Goal: Task Accomplishment & Management: Use online tool/utility

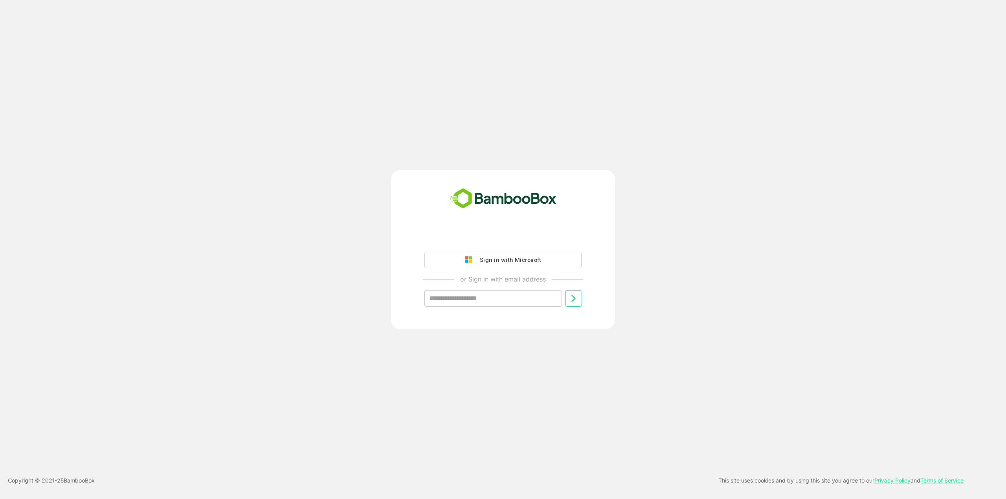
click at [518, 256] on div "Sign in with Microsoft" at bounding box center [508, 260] width 65 height 10
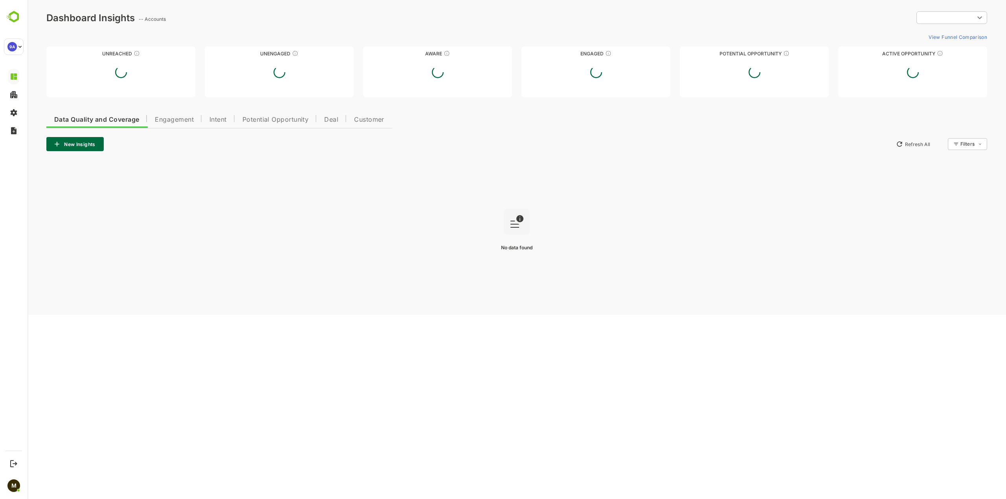
type input "**********"
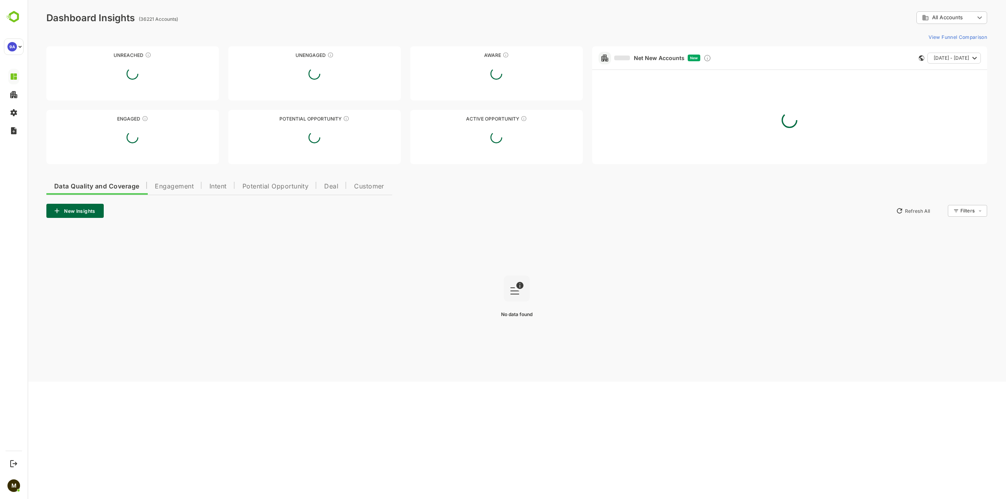
click at [88, 214] on button "New Insights" at bounding box center [74, 211] width 57 height 14
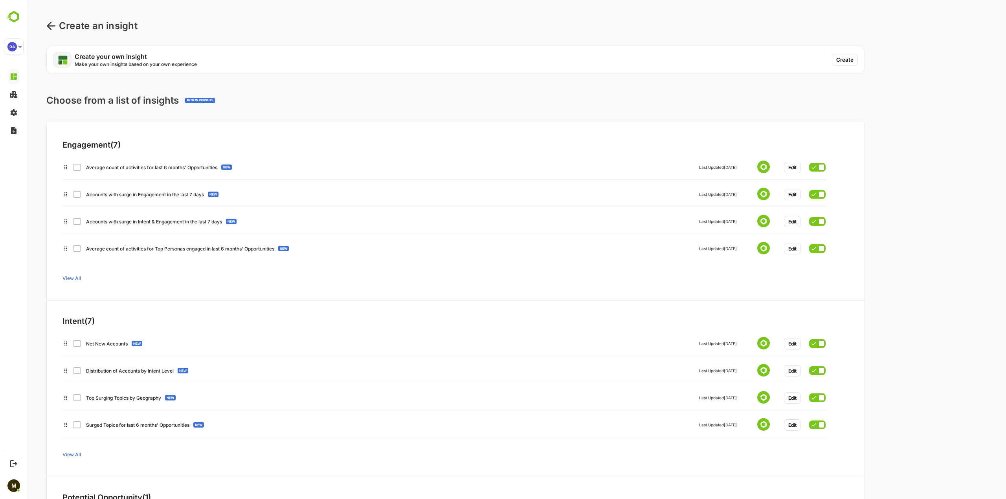
click at [836, 54] on button "Create" at bounding box center [845, 60] width 26 height 12
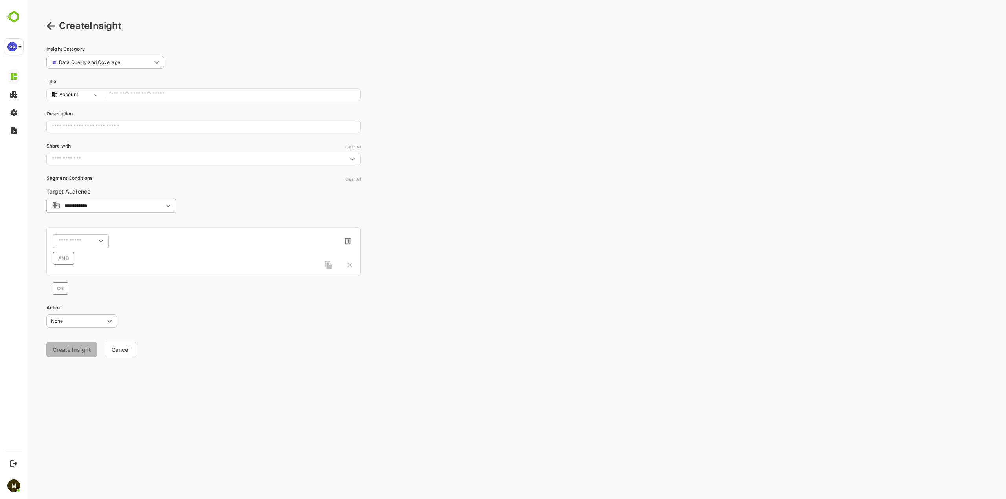
click at [147, 92] on input "text" at bounding box center [232, 95] width 247 height 11
type input "*"
click at [147, 93] on input "**********" at bounding box center [232, 95] width 247 height 11
type input "**********"
click at [165, 128] on input "text" at bounding box center [203, 127] width 314 height 20
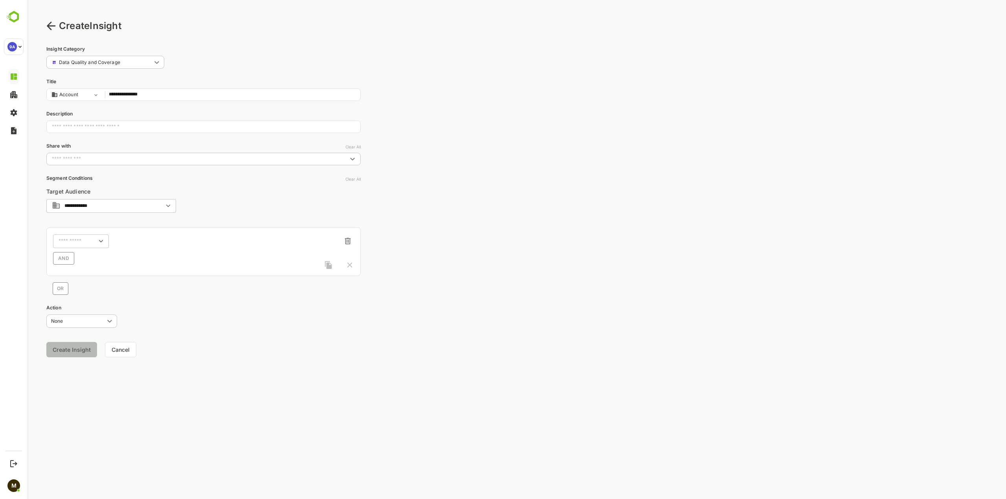
click at [156, 161] on input "text" at bounding box center [197, 159] width 297 height 8
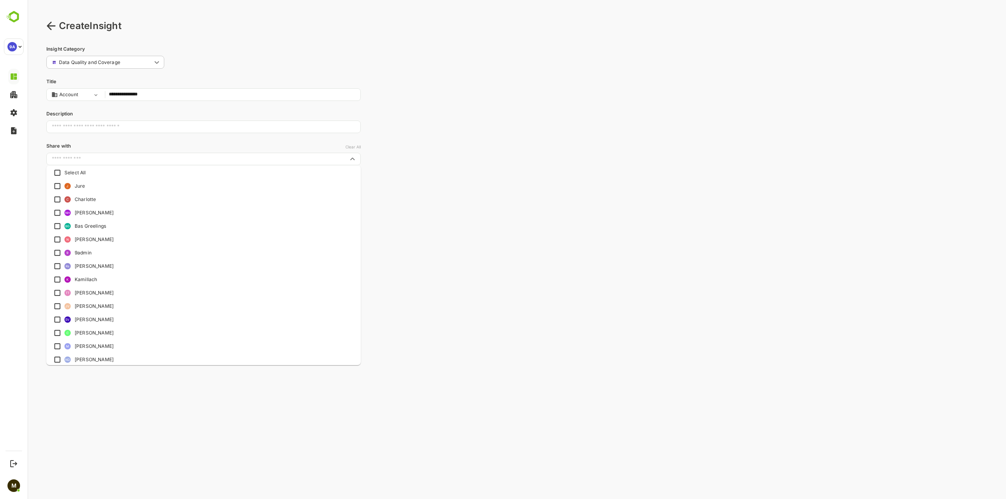
click at [178, 141] on div "**********" at bounding box center [203, 206] width 314 height 320
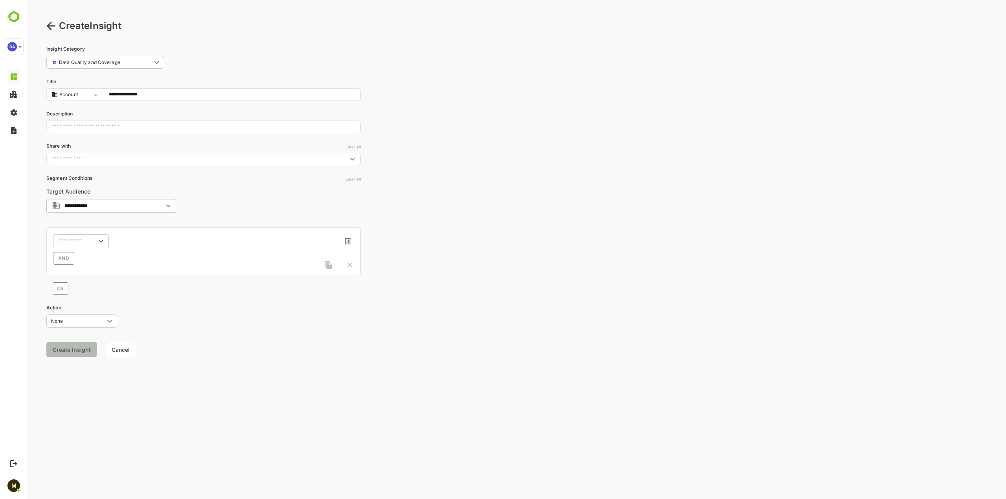
click at [143, 202] on div "**********" at bounding box center [111, 206] width 130 height 14
click at [166, 186] on div "**********" at bounding box center [203, 240] width 314 height 110
click at [86, 246] on div "​" at bounding box center [81, 241] width 56 height 14
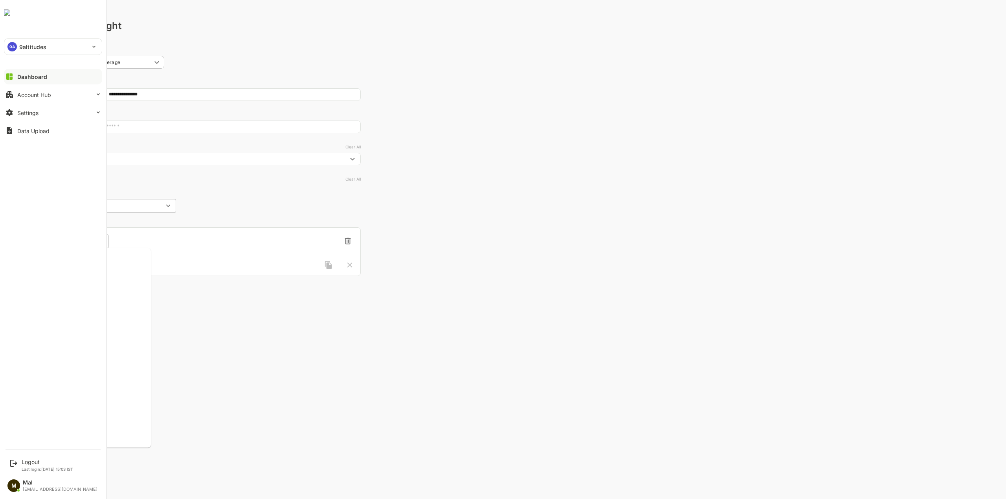
click at [25, 276] on div "**********" at bounding box center [53, 222] width 106 height 445
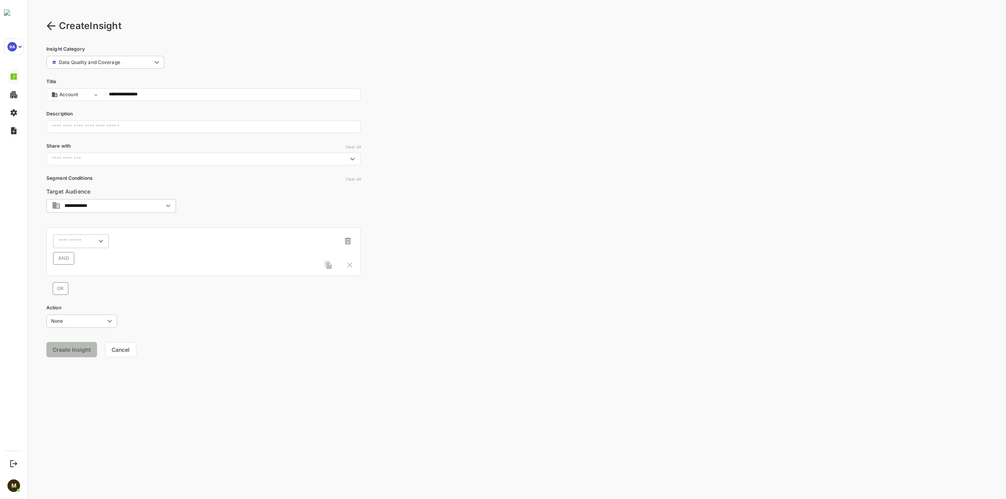
click at [137, 252] on div "AND" at bounding box center [203, 258] width 301 height 13
click at [98, 238] on icon "Open" at bounding box center [101, 241] width 9 height 9
drag, startPoint x: 151, startPoint y: 302, endPoint x: 151, endPoint y: 310, distance: 7.9
click at [151, 309] on ul "ACCOUNT 9a-Sub Industry Account Name Account Number Account Stage Account Websi…" at bounding box center [102, 348] width 98 height 200
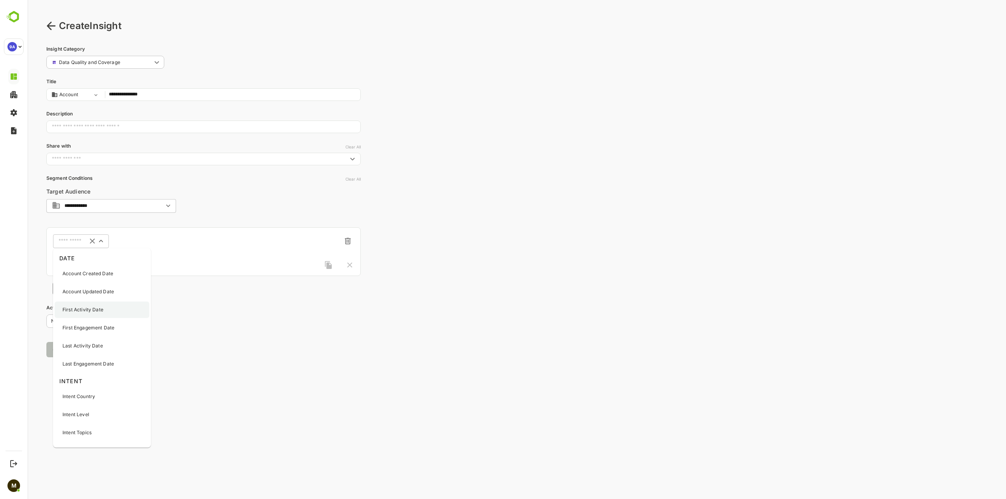
scroll to position [904, 0]
click at [92, 240] on icon "Clear" at bounding box center [92, 241] width 5 height 5
click at [102, 240] on icon "Open" at bounding box center [101, 241] width 9 height 9
click at [152, 262] on div "AND" at bounding box center [203, 258] width 301 height 13
click at [91, 248] on div "​" at bounding box center [81, 241] width 56 height 14
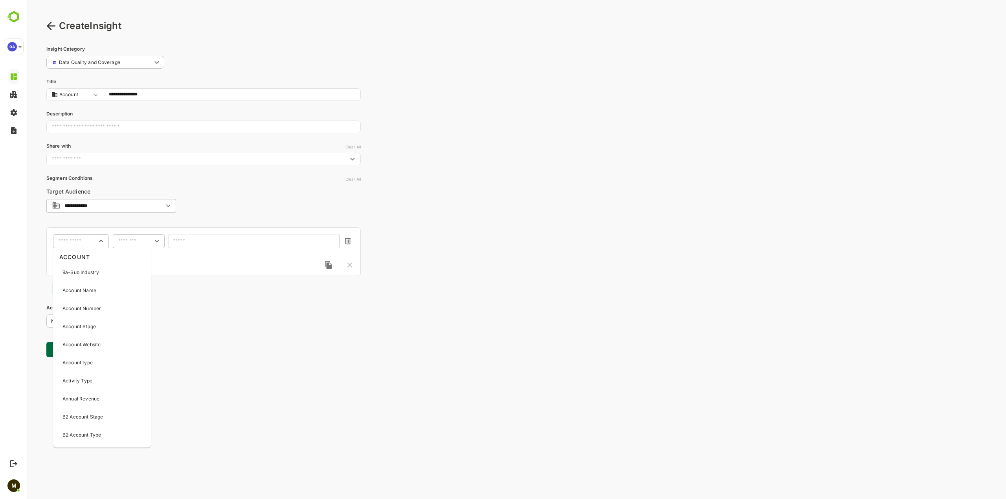
click at [92, 241] on input "text" at bounding box center [76, 241] width 35 height 6
type input "*"
type input "***"
click at [103, 306] on div "Intent Topics" at bounding box center [89, 305] width 68 height 16
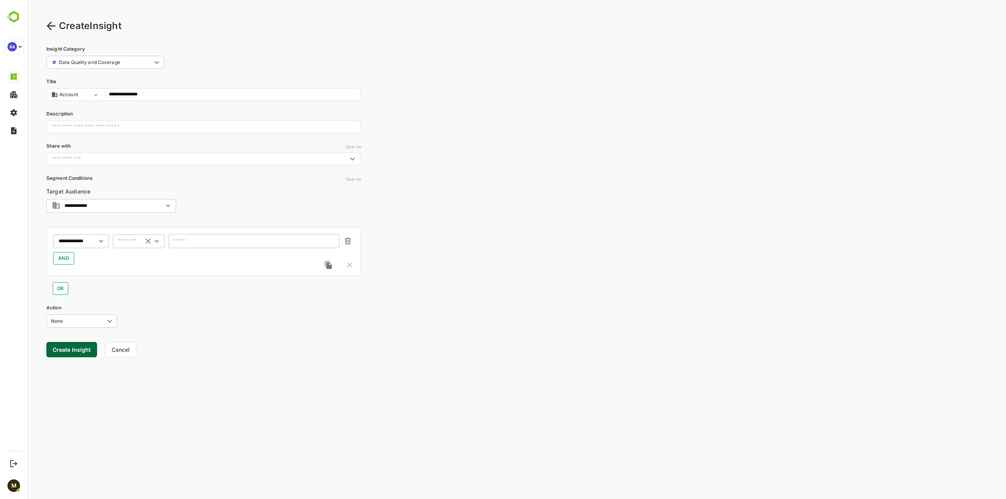
click at [131, 241] on input "text" at bounding box center [128, 241] width 21 height 6
click at [138, 256] on li "includes" at bounding box center [138, 256] width 49 height 12
type input "********"
click at [214, 241] on input "text" at bounding box center [249, 241] width 150 height 6
click at [217, 242] on input "text" at bounding box center [249, 241] width 150 height 6
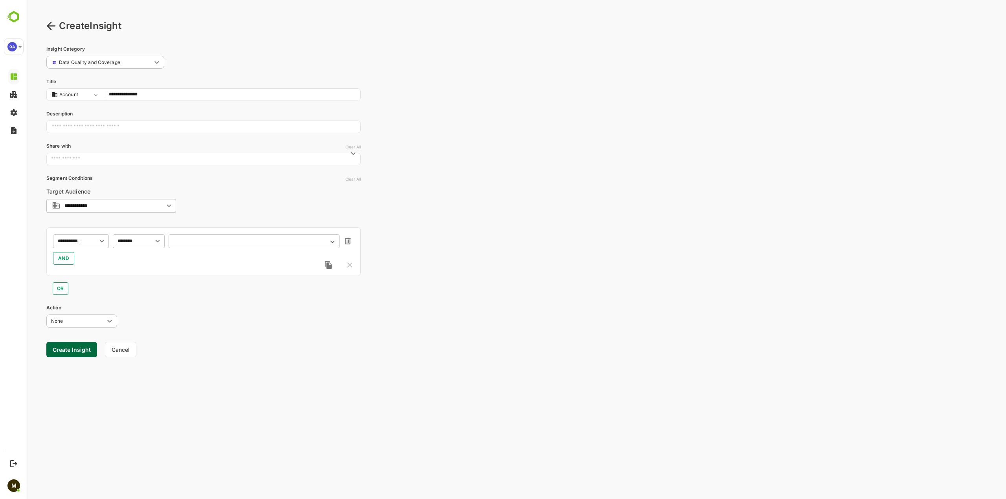
click at [288, 237] on div "​" at bounding box center [254, 241] width 171 height 14
click at [287, 240] on input "text" at bounding box center [249, 241] width 150 height 6
click at [254, 259] on div "Machine Monitoring" at bounding box center [254, 259] width 154 height 9
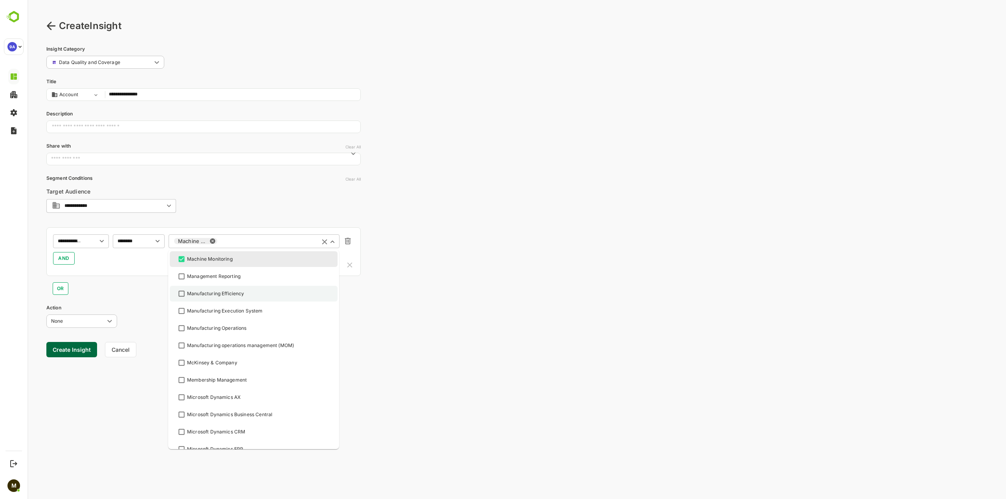
click at [258, 290] on div "Manufacturing Efficiency" at bounding box center [254, 293] width 154 height 9
click at [285, 313] on div "Manufacturing Execution System" at bounding box center [254, 310] width 154 height 9
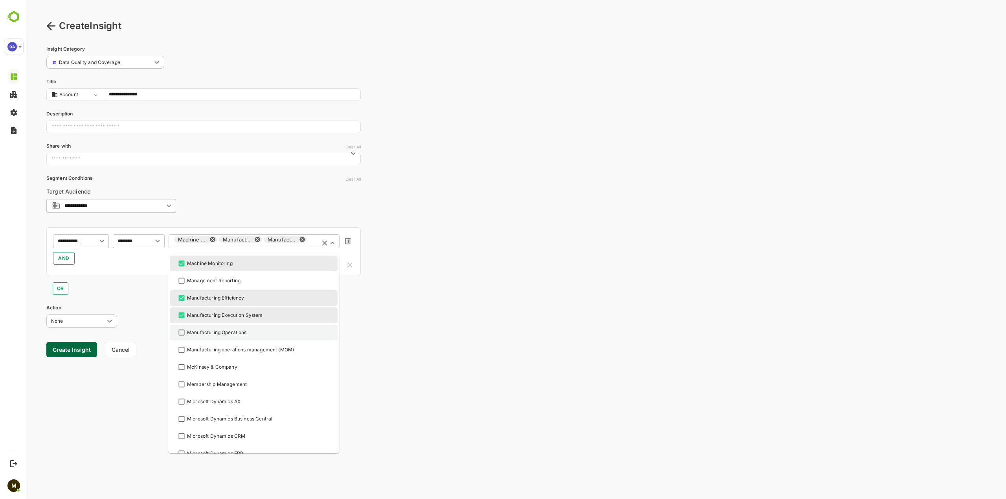
click at [278, 333] on div "Manufacturing Operations" at bounding box center [254, 332] width 154 height 9
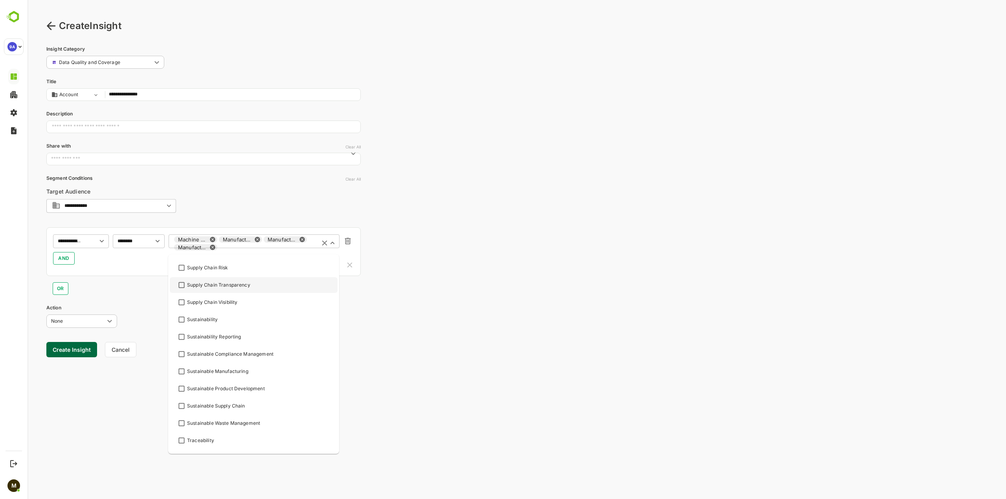
scroll to position [2553, 0]
click at [265, 419] on li "Tulip Interfaces Inc." at bounding box center [254, 424] width 168 height 16
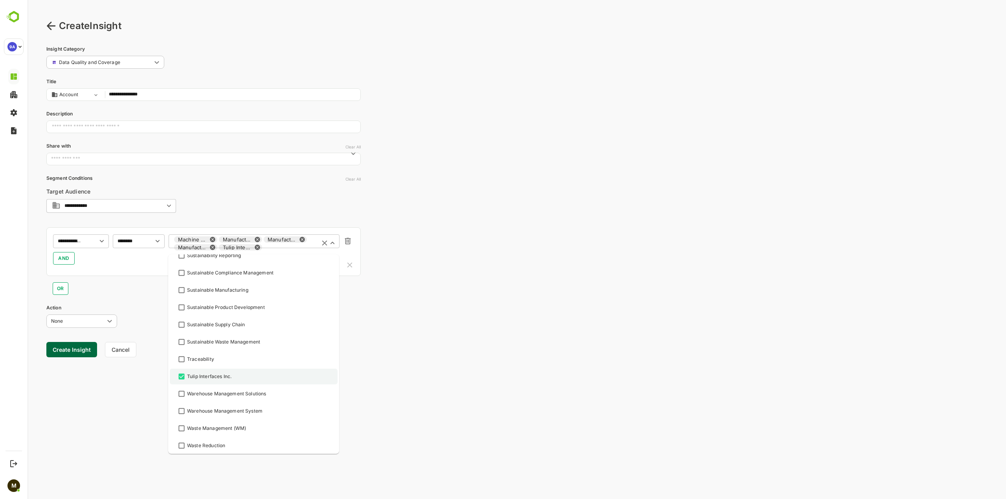
scroll to position [2602, 0]
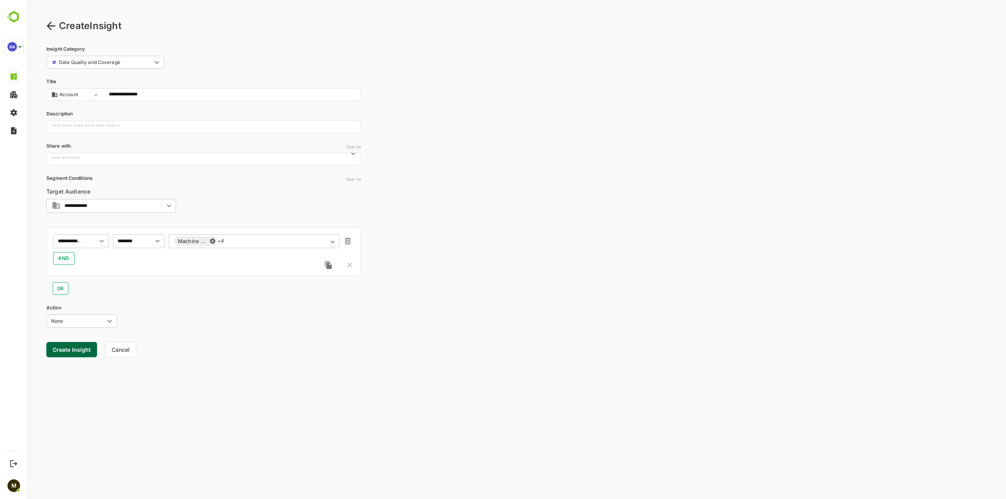
click at [416, 407] on div "**********" at bounding box center [516, 249] width 978 height 499
click at [111, 330] on div "**********" at bounding box center [203, 206] width 314 height 320
click at [111, 324] on body "**********" at bounding box center [516, 249] width 978 height 499
click at [111, 323] on div at bounding box center [516, 249] width 978 height 499
click at [84, 351] on button "Create Insight" at bounding box center [71, 349] width 51 height 15
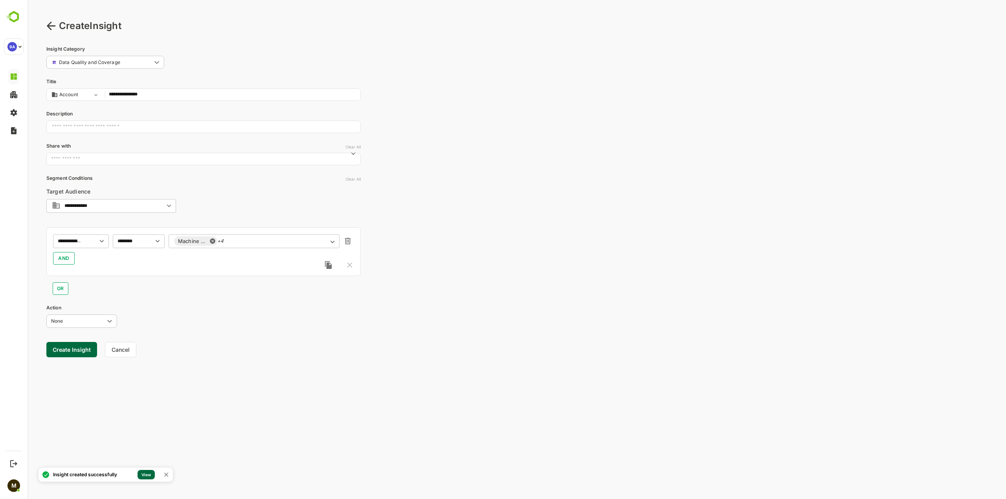
click at [141, 470] on div "Insight created successfully View" at bounding box center [105, 475] width 134 height 14
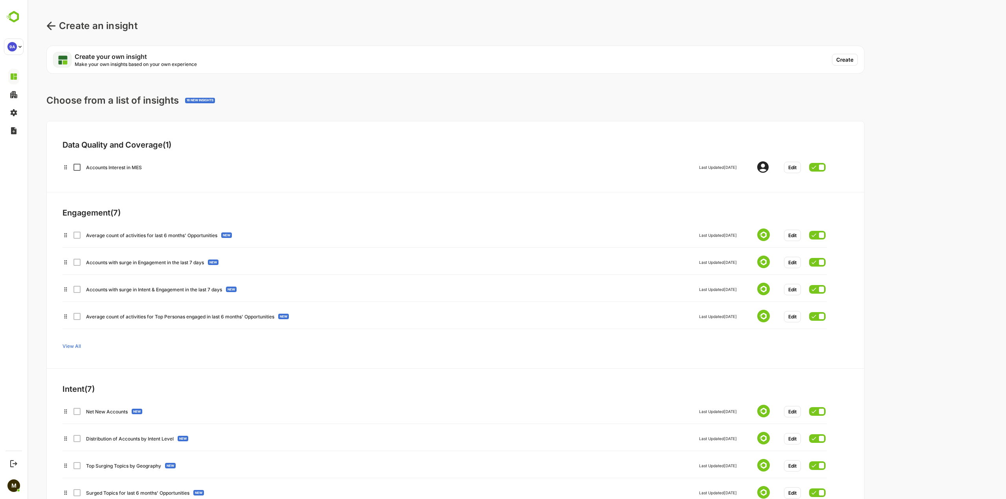
click at [133, 172] on div "Accounts Interest in MES Last Updated [DATE] Edit" at bounding box center [443, 166] width 763 height 14
click at [115, 168] on div "Accounts Interest in MES" at bounding box center [192, 168] width 212 height 6
click at [61, 27] on p "Create an insight" at bounding box center [98, 26] width 79 height 14
click at [54, 28] on icon at bounding box center [50, 25] width 9 height 9
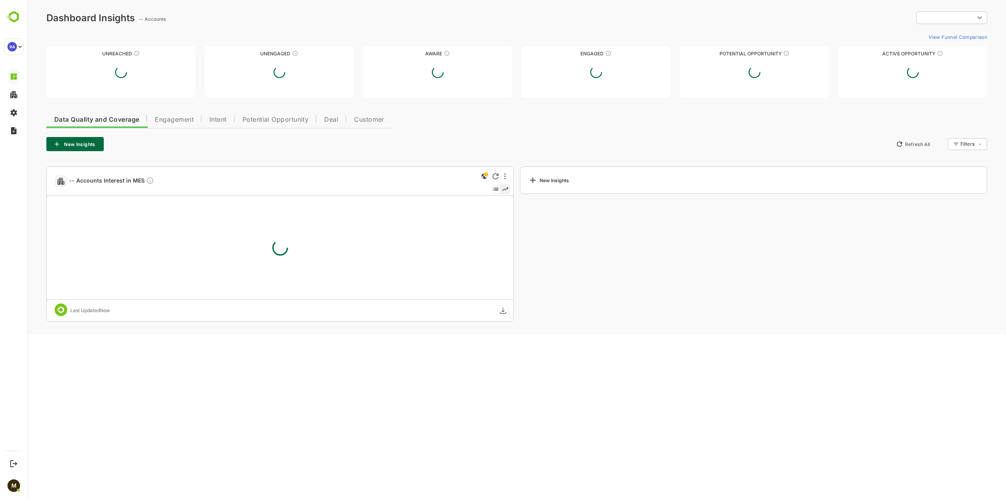
type input "**********"
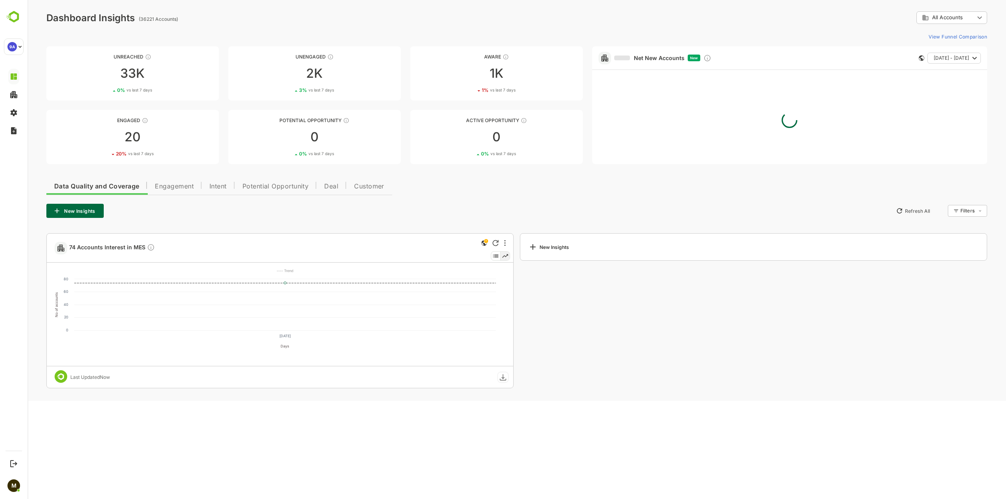
click at [221, 194] on div "Data Quality and Coverage Engagement Intent Potential Opportunity Deal Customer…" at bounding box center [516, 282] width 940 height 213
click at [221, 188] on span "Intent" at bounding box center [217, 186] width 17 height 6
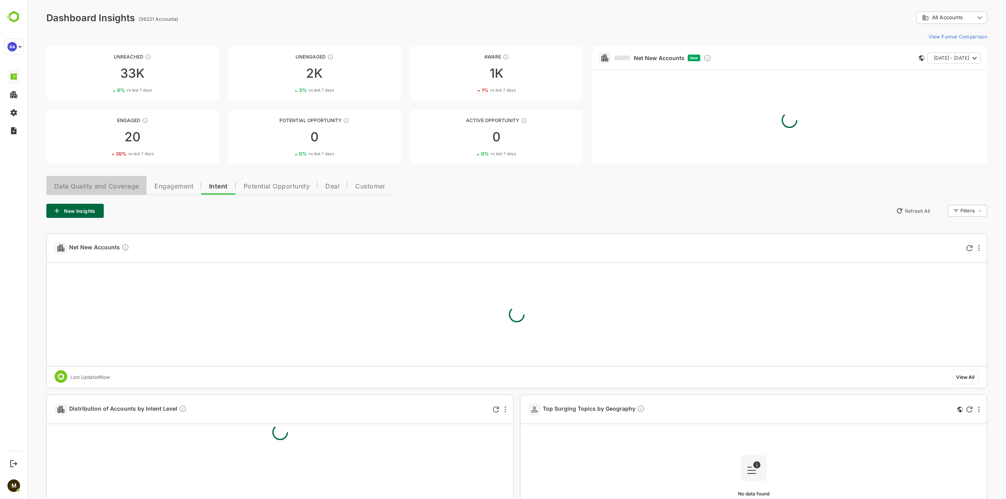
click at [109, 184] on span "Data Quality and Coverage" at bounding box center [96, 186] width 84 height 6
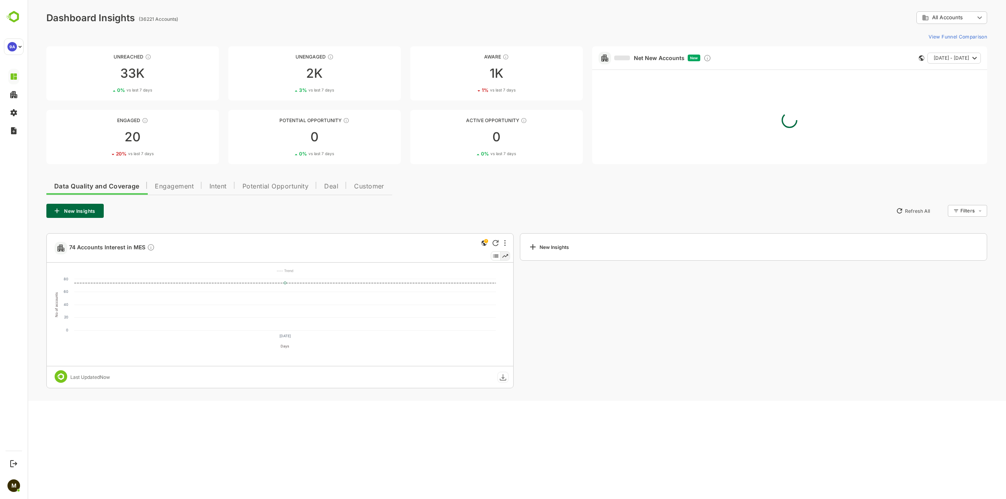
click at [507, 259] on icon at bounding box center [504, 256] width 9 height 9
click at [506, 257] on icon at bounding box center [504, 256] width 9 height 9
click at [497, 257] on icon at bounding box center [495, 256] width 9 height 9
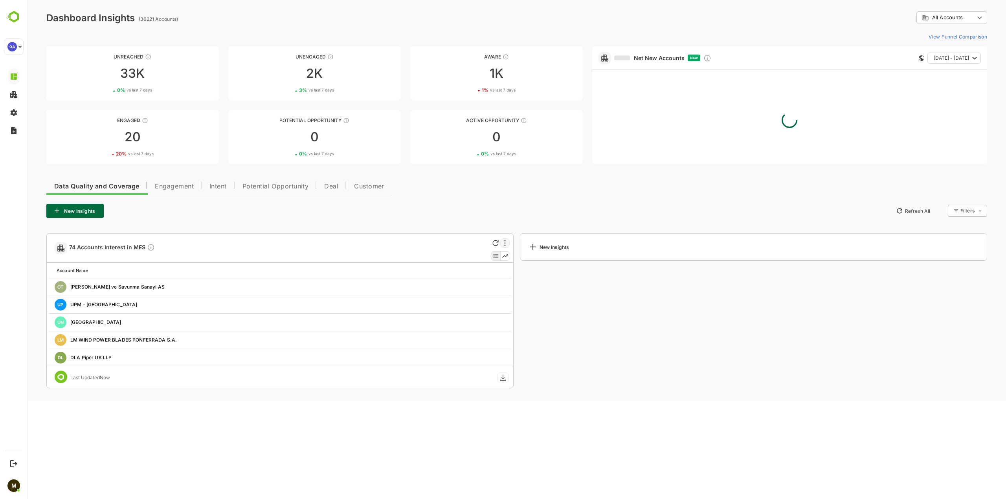
click at [507, 240] on div at bounding box center [504, 242] width 9 height 9
click at [473, 272] on li "Edit" at bounding box center [481, 271] width 53 height 15
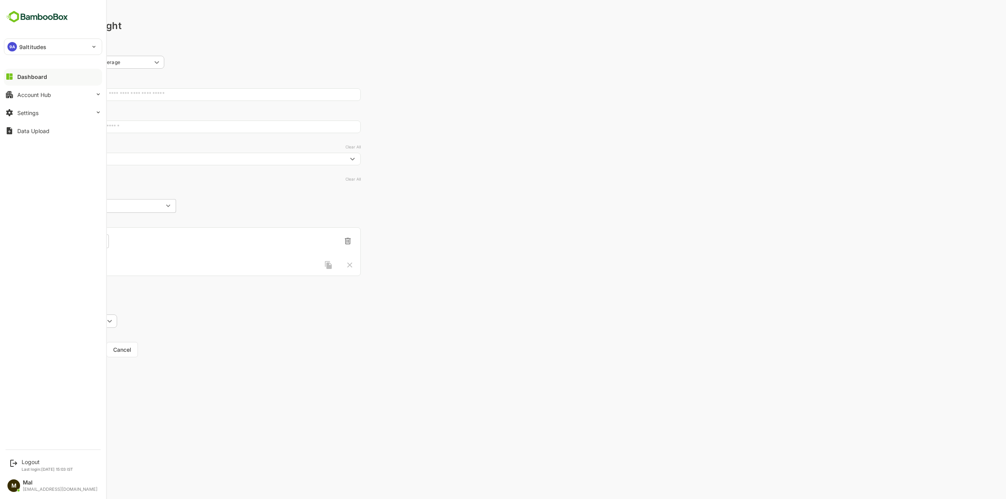
type input "**********"
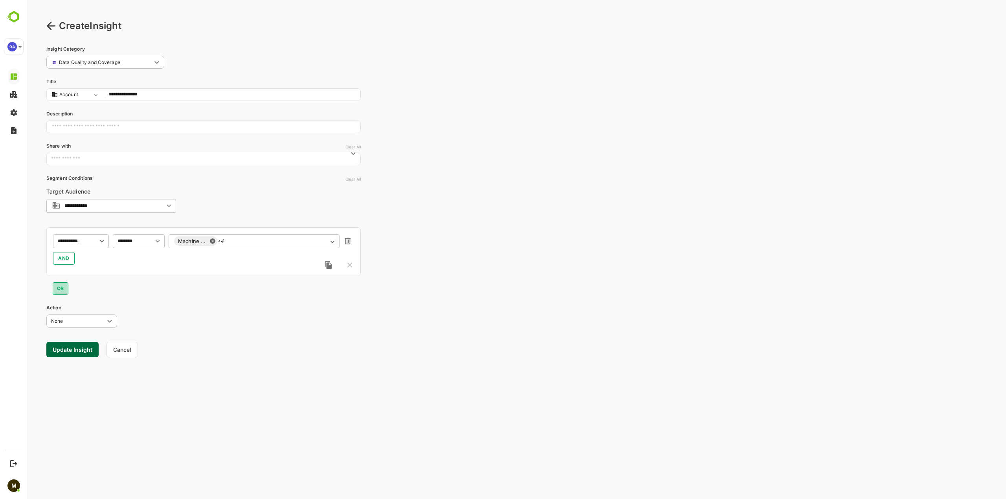
click at [53, 284] on button "OR" at bounding box center [61, 288] width 16 height 13
click at [66, 262] on span "AND" at bounding box center [63, 258] width 11 height 9
click at [352, 343] on icon "button" at bounding box center [347, 345] width 9 height 9
click at [99, 275] on icon "Open" at bounding box center [101, 275] width 9 height 9
type input "*"
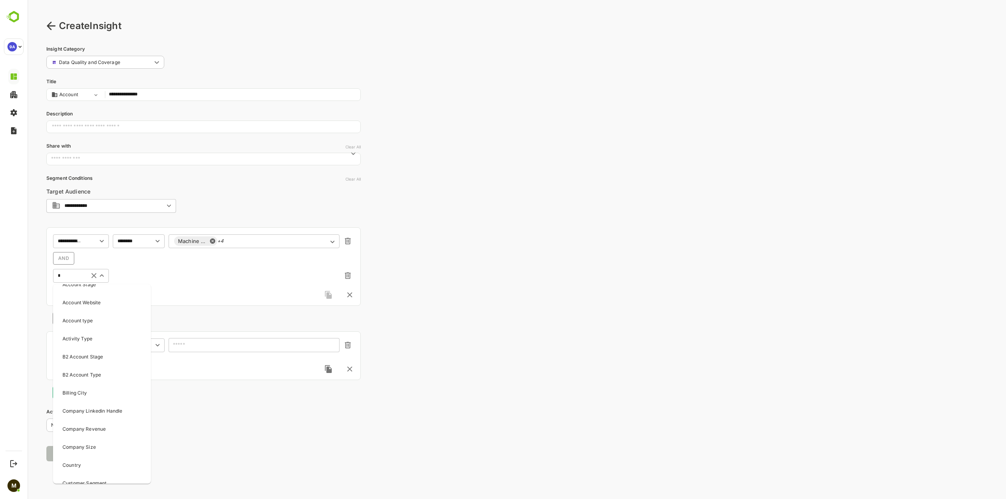
scroll to position [79, 0]
click at [115, 447] on div "Country" at bounding box center [102, 447] width 95 height 16
click at [141, 277] on div "​" at bounding box center [139, 276] width 52 height 14
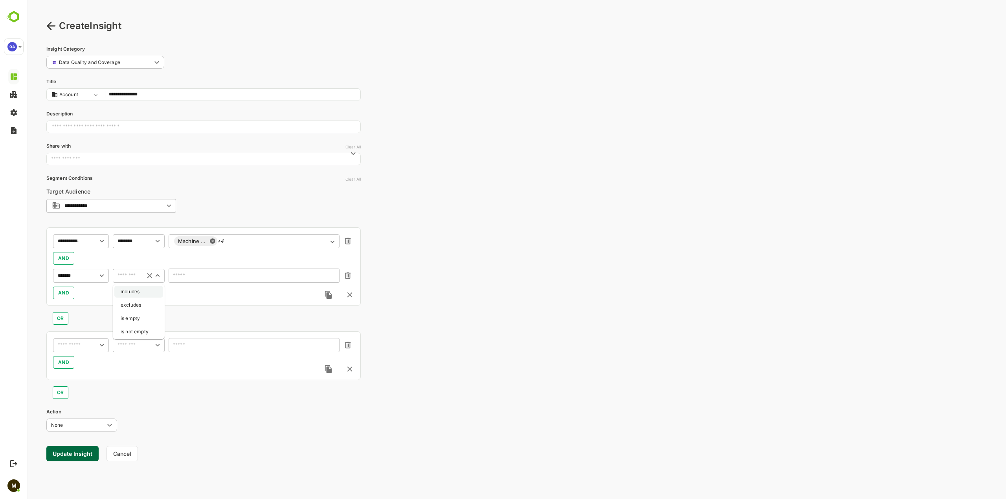
click at [149, 293] on li "includes" at bounding box center [138, 292] width 49 height 12
type input "********"
click at [218, 276] on input "text" at bounding box center [249, 276] width 150 height 6
click at [209, 341] on div "[GEOGRAPHIC_DATA]" at bounding box center [254, 342] width 154 height 9
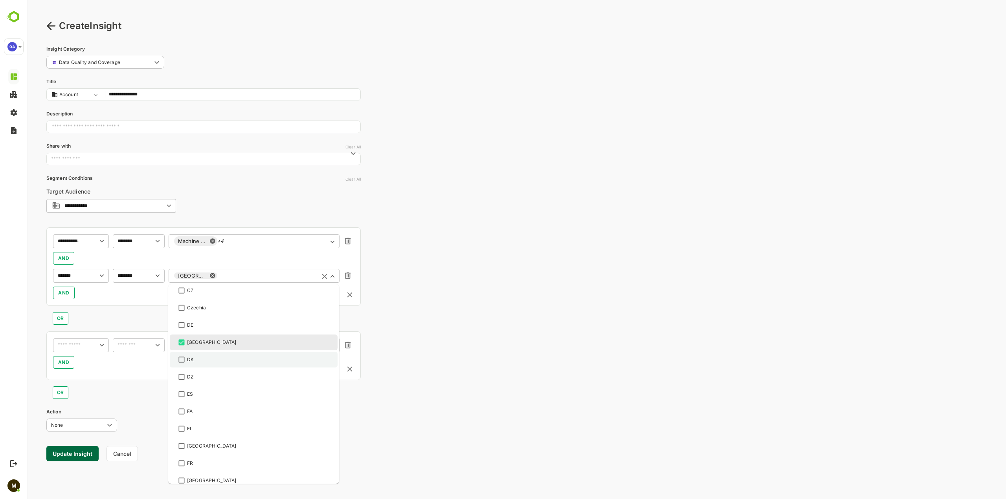
click at [206, 357] on div "DK" at bounding box center [254, 359] width 154 height 9
click at [441, 322] on div "**********" at bounding box center [516, 249] width 978 height 499
click at [352, 345] on div "​ ​" at bounding box center [203, 345] width 301 height 14
click at [350, 345] on icon "button" at bounding box center [347, 345] width 9 height 9
click at [349, 346] on icon "button" at bounding box center [347, 345] width 9 height 9
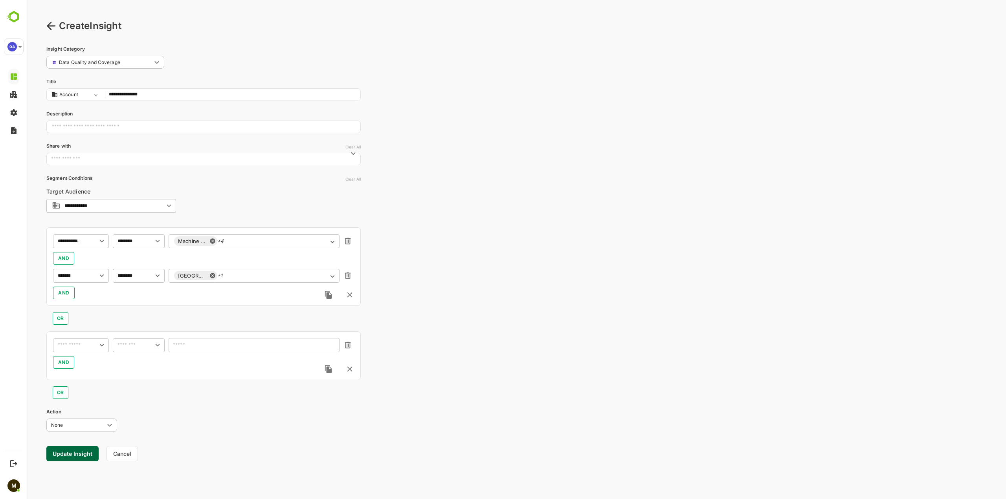
click at [349, 346] on icon "button" at bounding box center [347, 345] width 9 height 9
click at [352, 370] on icon "button" at bounding box center [349, 369] width 9 height 9
click at [82, 378] on button "Update Insight" at bounding box center [72, 379] width 52 height 15
click at [140, 482] on div "Insight saved successfully View" at bounding box center [104, 478] width 134 height 24
click at [140, 476] on link "View" at bounding box center [142, 474] width 17 height 9
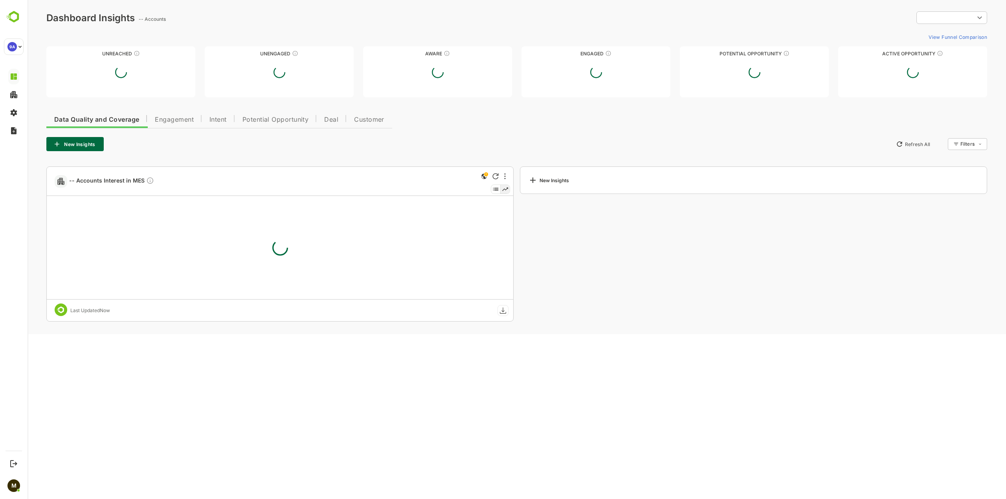
type input "**********"
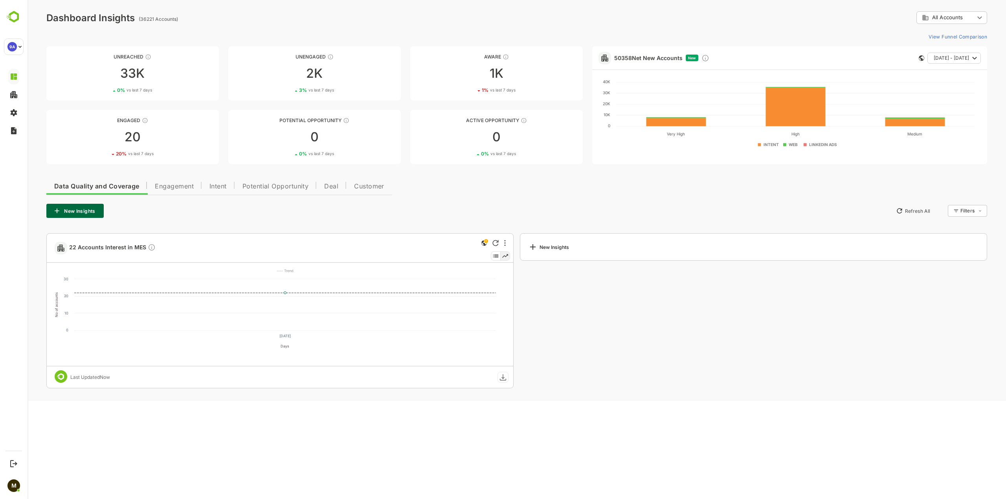
click at [497, 253] on icon at bounding box center [495, 256] width 9 height 9
click at [504, 379] on rect at bounding box center [503, 377] width 11 height 11
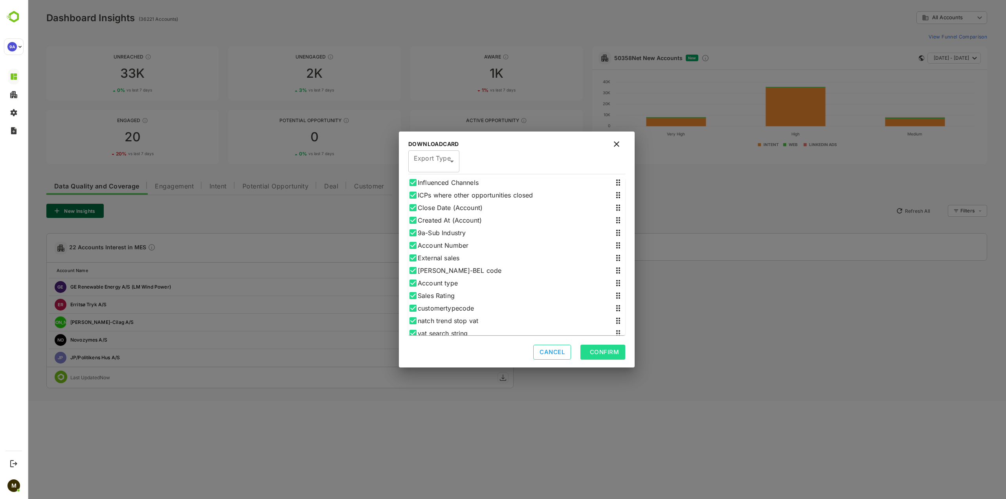
scroll to position [432, 0]
click at [562, 353] on button "Cancel" at bounding box center [552, 352] width 38 height 15
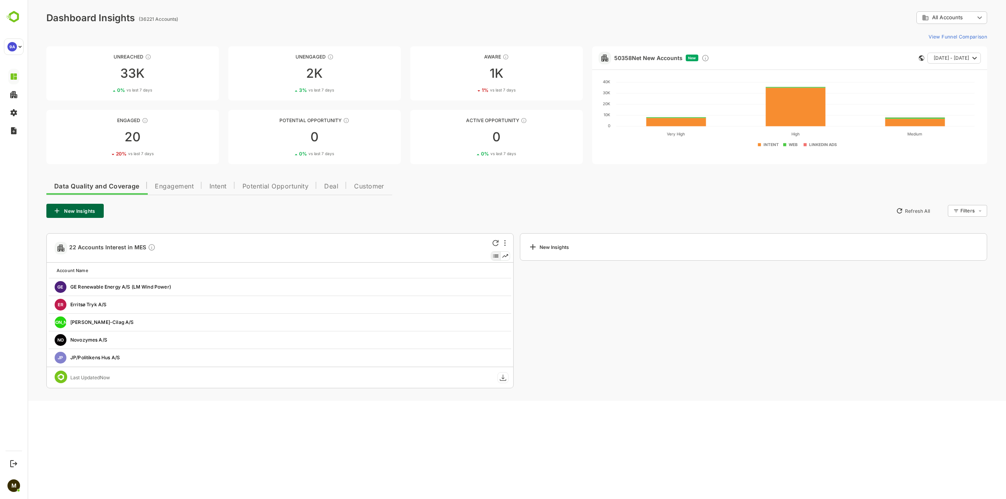
click at [663, 350] on div "New Insights" at bounding box center [753, 310] width 467 height 155
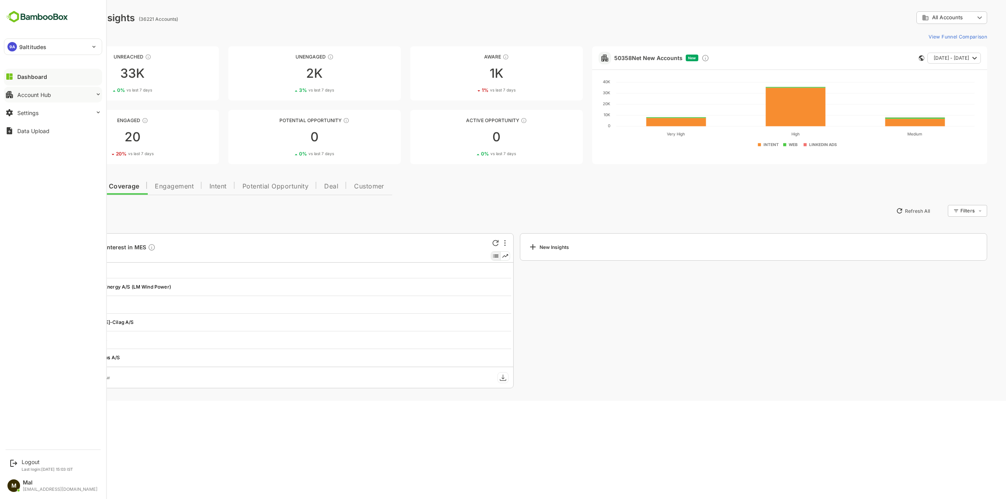
click at [33, 89] on button "Account Hub" at bounding box center [53, 95] width 98 height 16
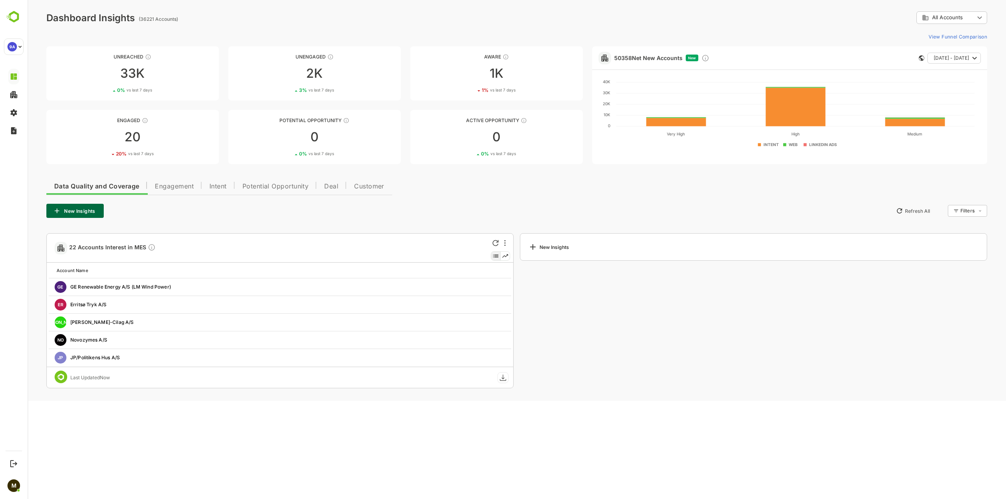
click at [967, 14] on body "**********" at bounding box center [516, 200] width 978 height 401
click at [853, 28] on div at bounding box center [516, 249] width 978 height 499
click at [933, 19] on body "**********" at bounding box center [516, 200] width 978 height 401
click at [945, 23] on div at bounding box center [516, 249] width 978 height 499
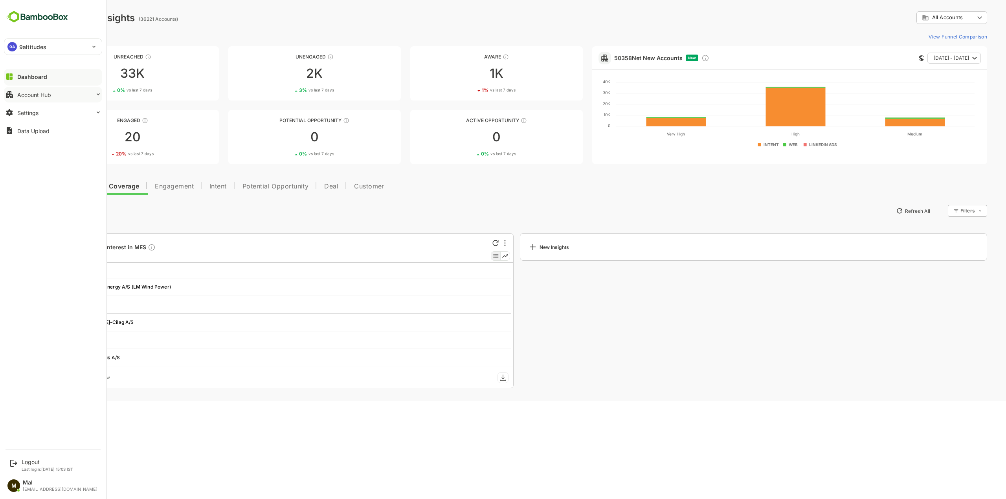
click at [28, 95] on div "Account Hub" at bounding box center [34, 95] width 34 height 7
click at [49, 118] on div "Unified Account Profile" at bounding box center [53, 111] width 89 height 15
click at [49, 123] on div "Segment Manager" at bounding box center [38, 126] width 43 height 7
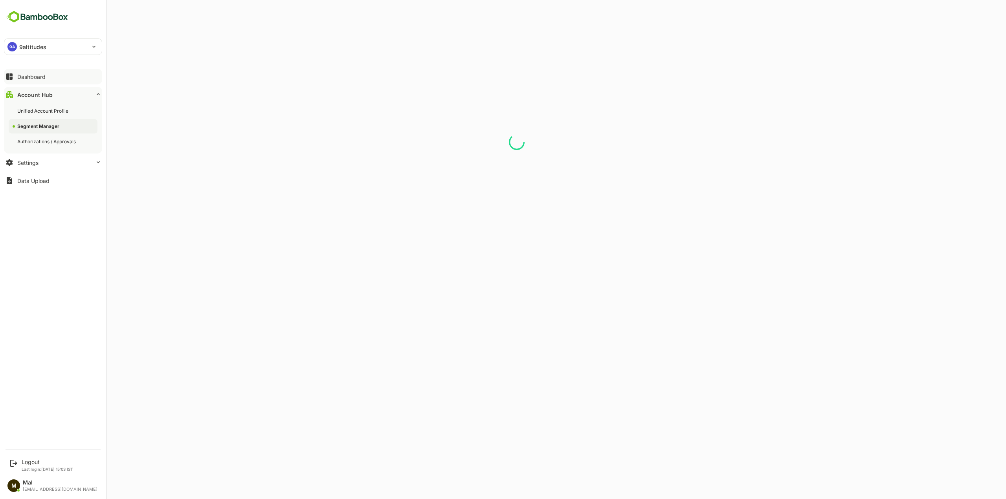
click at [38, 77] on div "Dashboard" at bounding box center [31, 76] width 28 height 7
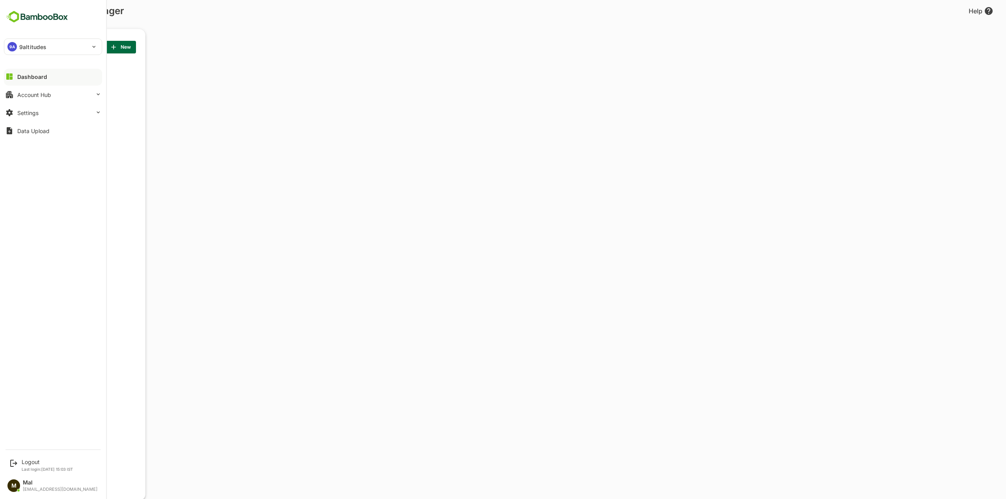
click at [48, 44] on div "9A 9altitudes" at bounding box center [48, 47] width 88 height 16
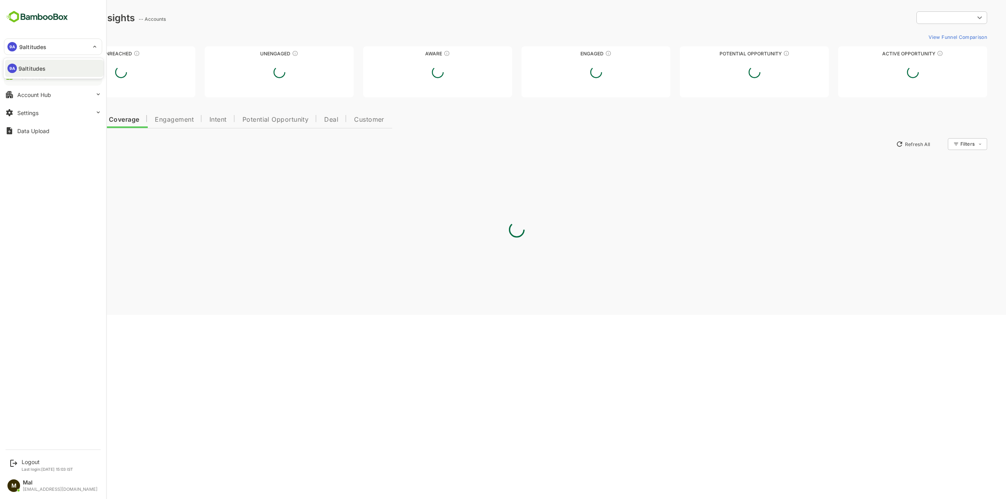
click at [71, 45] on div at bounding box center [503, 249] width 1006 height 499
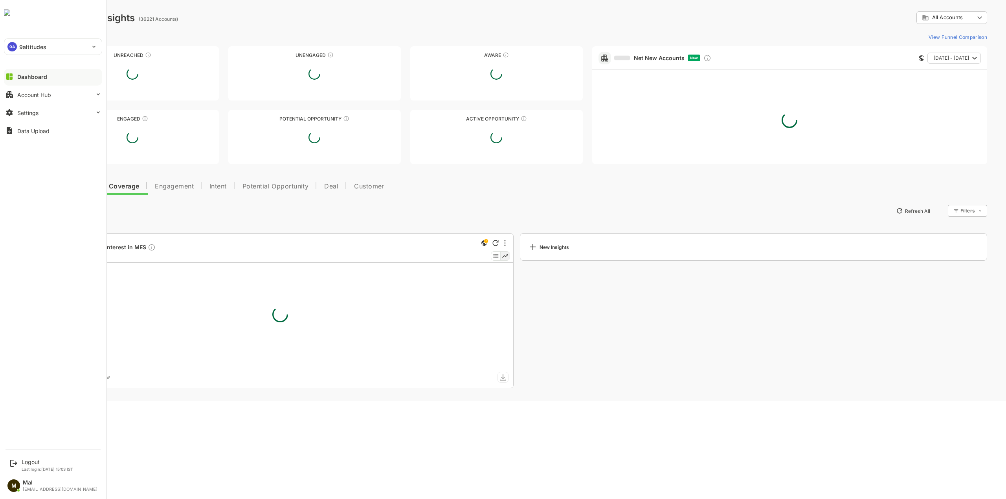
type input "**********"
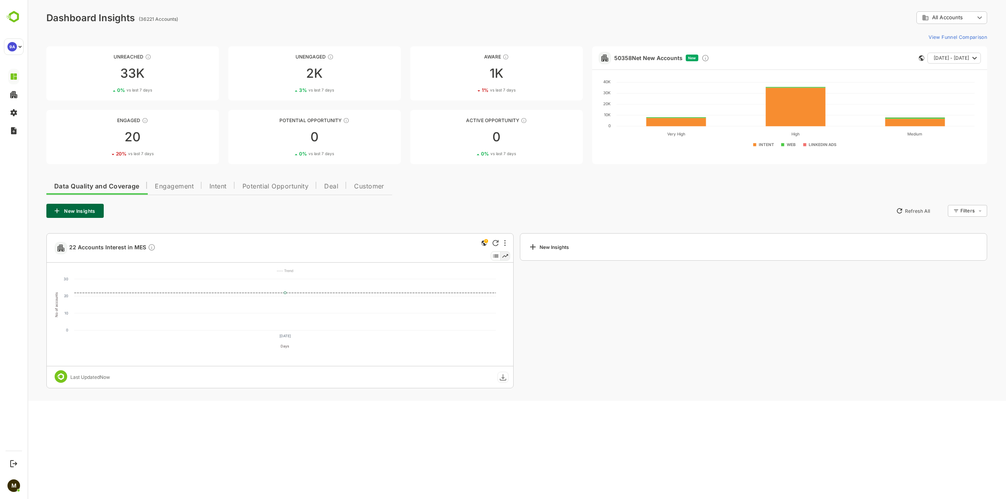
click at [162, 185] on span "Engagement" at bounding box center [174, 186] width 39 height 6
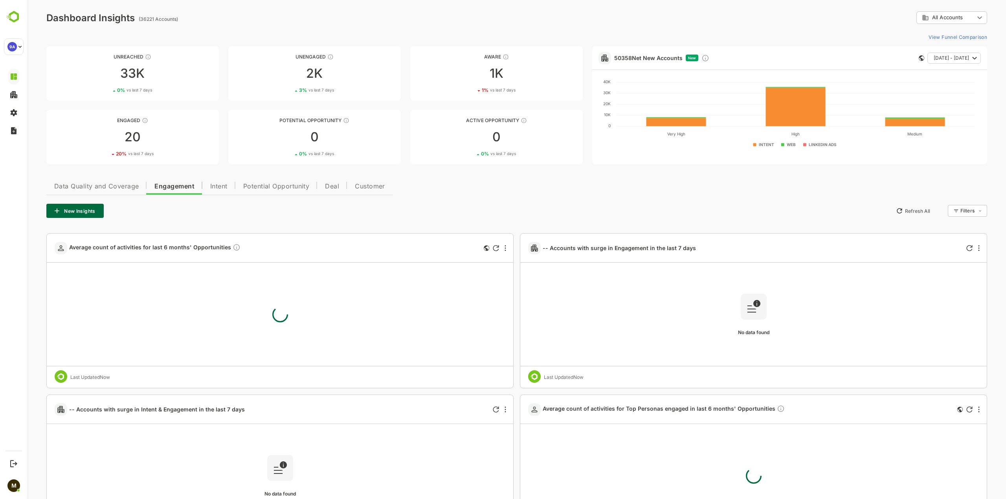
click at [209, 184] on button "Intent" at bounding box center [218, 185] width 33 height 19
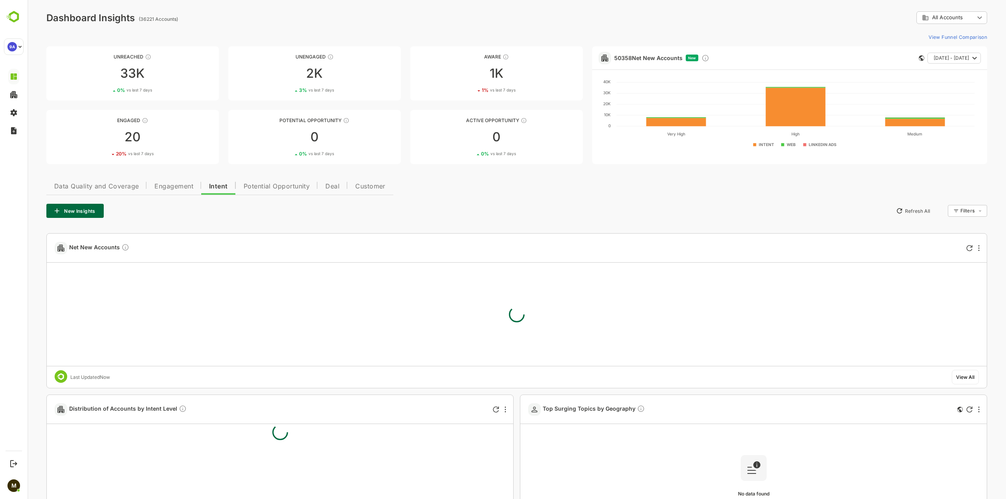
click at [95, 186] on span "Data Quality and Coverage" at bounding box center [96, 186] width 84 height 6
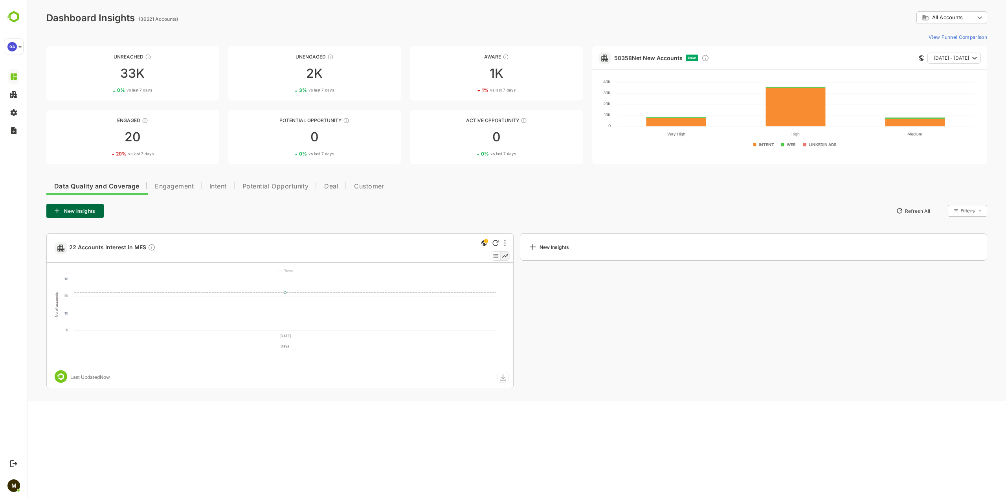
click at [935, 28] on div "**********" at bounding box center [516, 200] width 978 height 401
click at [937, 24] on body "**********" at bounding box center [516, 200] width 978 height 401
click at [940, 18] on div at bounding box center [516, 249] width 978 height 499
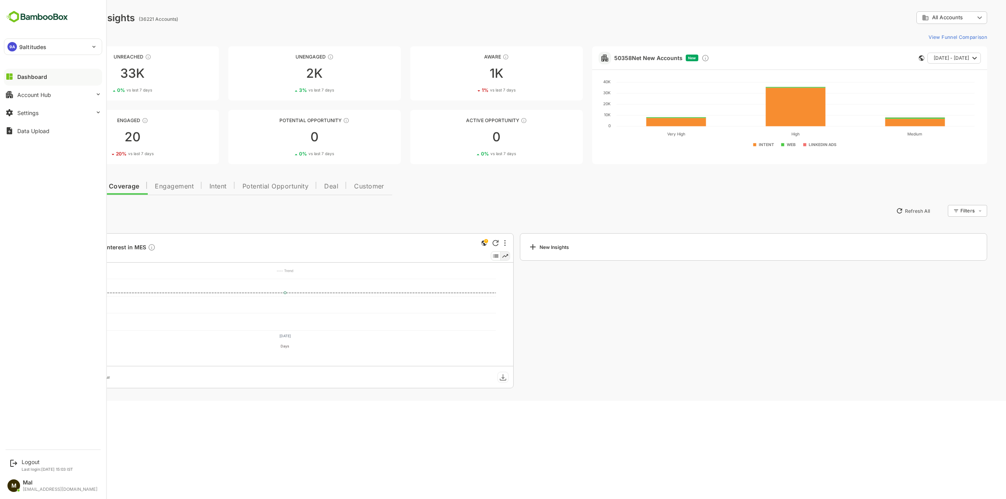
click at [63, 48] on div "9A 9altitudes" at bounding box center [48, 47] width 88 height 16
click at [63, 44] on div at bounding box center [503, 249] width 1006 height 499
click at [974, 13] on body "**********" at bounding box center [516, 200] width 978 height 401
click at [344, 218] on div at bounding box center [516, 249] width 978 height 499
click at [89, 117] on button "Settings" at bounding box center [53, 113] width 98 height 16
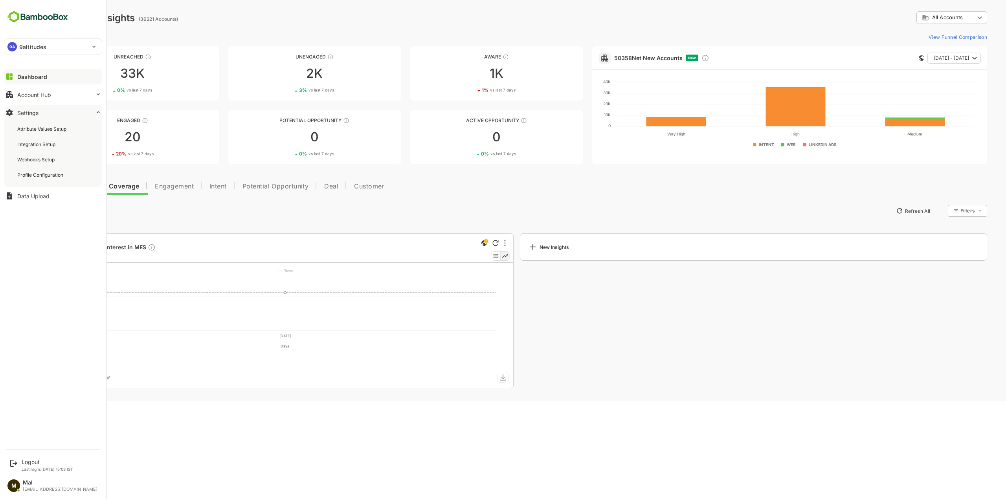
click at [91, 115] on button "Settings" at bounding box center [53, 113] width 98 height 16
click at [85, 99] on button "Account Hub" at bounding box center [53, 95] width 98 height 16
click at [60, 126] on div "Segment Manager" at bounding box center [53, 126] width 89 height 15
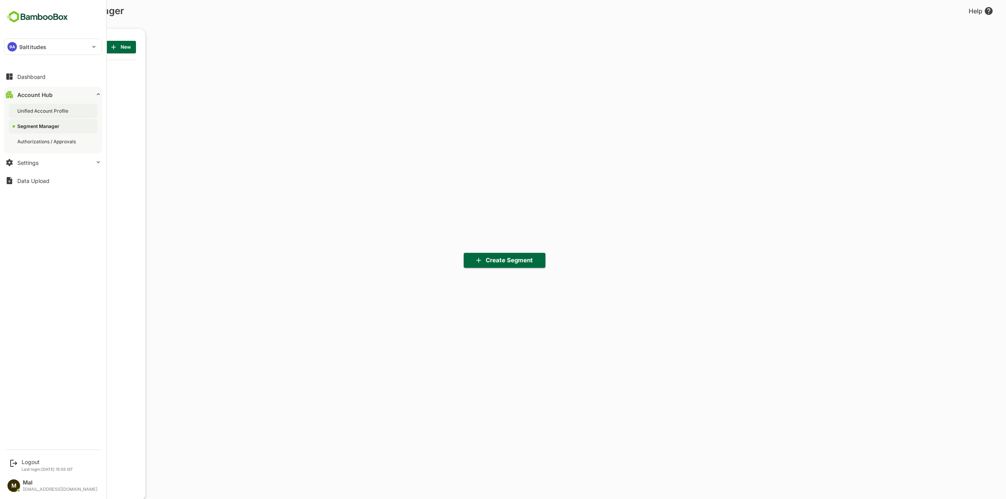
scroll to position [347, 97]
click at [59, 111] on div "Unified Account Profile" at bounding box center [43, 111] width 53 height 7
click at [33, 81] on button "Dashboard" at bounding box center [53, 77] width 98 height 16
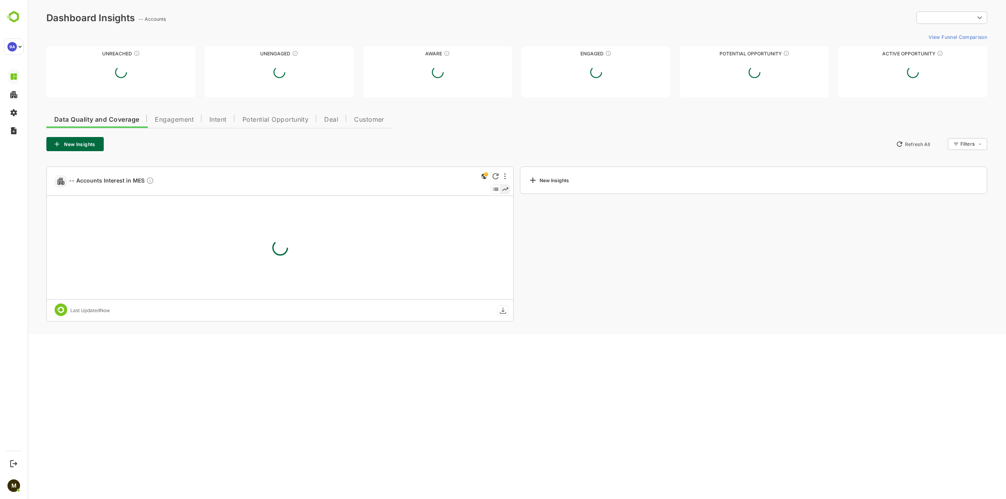
type input "**********"
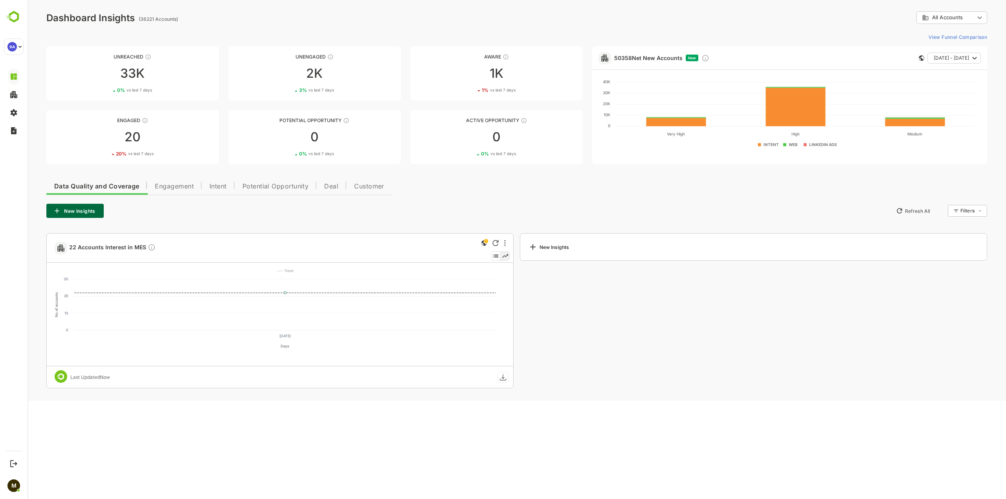
click at [948, 16] on body "**********" at bounding box center [516, 200] width 978 height 401
click at [950, 15] on div at bounding box center [516, 249] width 978 height 499
click at [667, 58] on link "50358 Net New Accounts" at bounding box center [648, 58] width 68 height 7
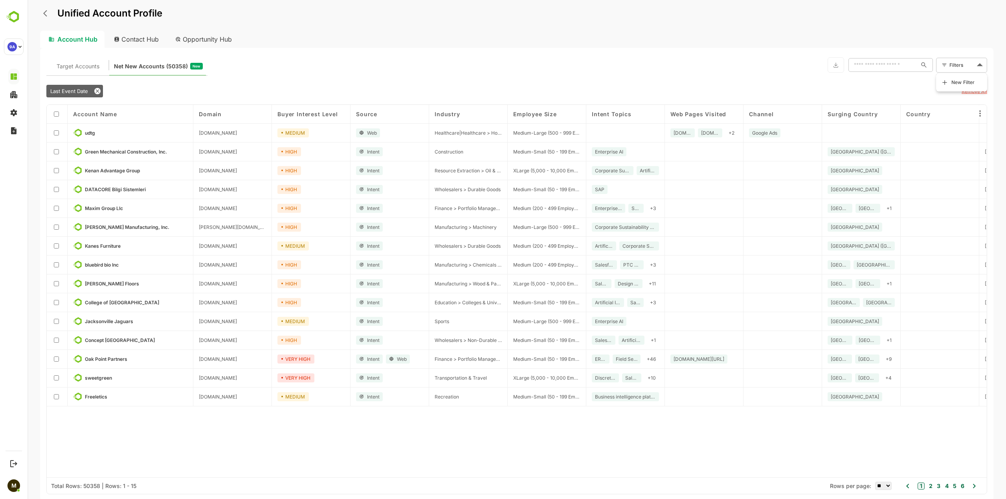
click at [954, 64] on body "Unified Account Profile Account Hub Contact Hub Opportunity Hub Target Accounts…" at bounding box center [516, 249] width 978 height 499
click at [949, 87] on li "New Filter" at bounding box center [961, 82] width 47 height 14
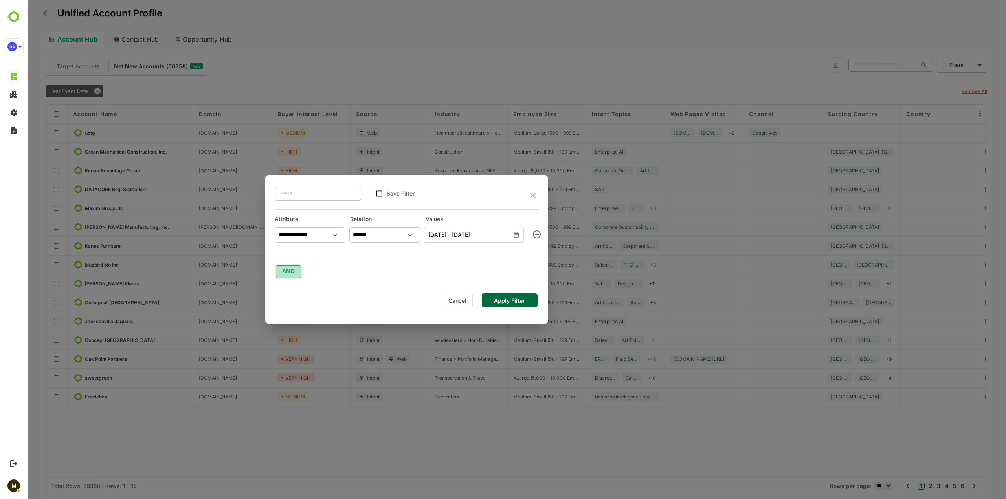
click at [293, 272] on button "AND" at bounding box center [288, 272] width 25 height 13
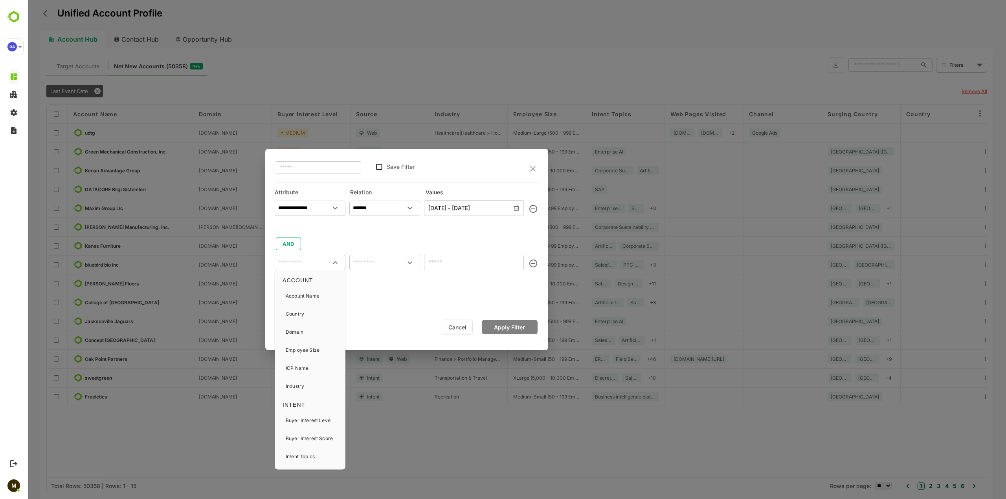
click at [319, 259] on input "text" at bounding box center [310, 263] width 68 height 12
click at [315, 316] on div "Country" at bounding box center [310, 314] width 64 height 16
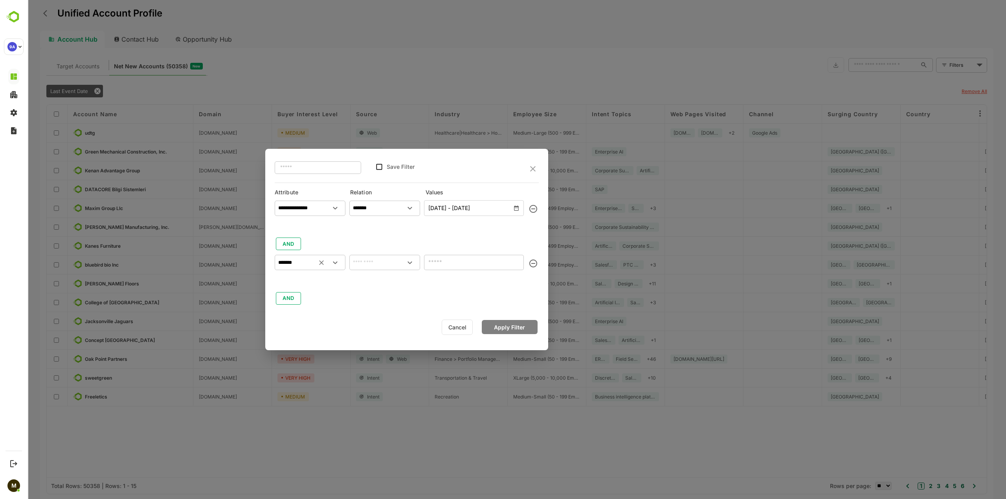
type input "*******"
click at [389, 263] on input "text" at bounding box center [385, 263] width 68 height 12
click at [390, 278] on li "contains" at bounding box center [385, 279] width 68 height 15
type input "********"
click at [436, 269] on input "text" at bounding box center [474, 262] width 100 height 15
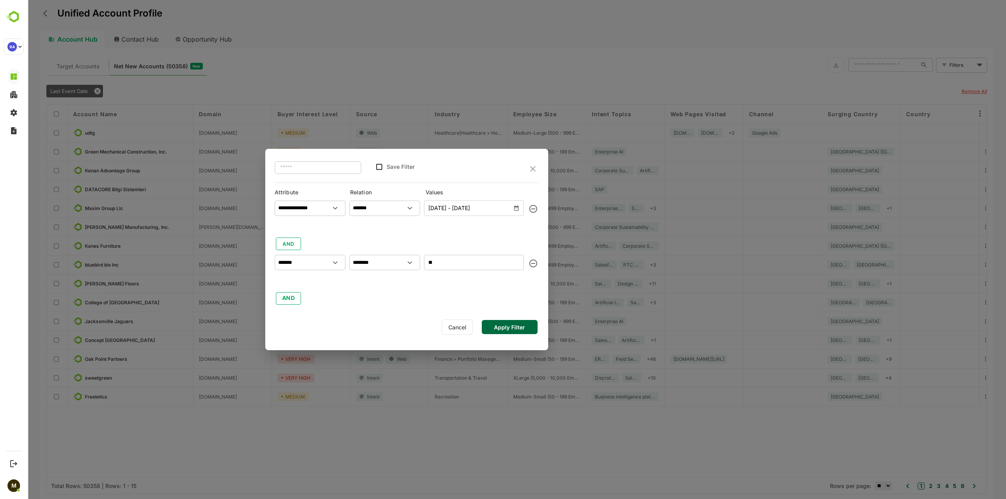
type input "**"
click at [524, 326] on button "Apply Filter" at bounding box center [510, 327] width 56 height 14
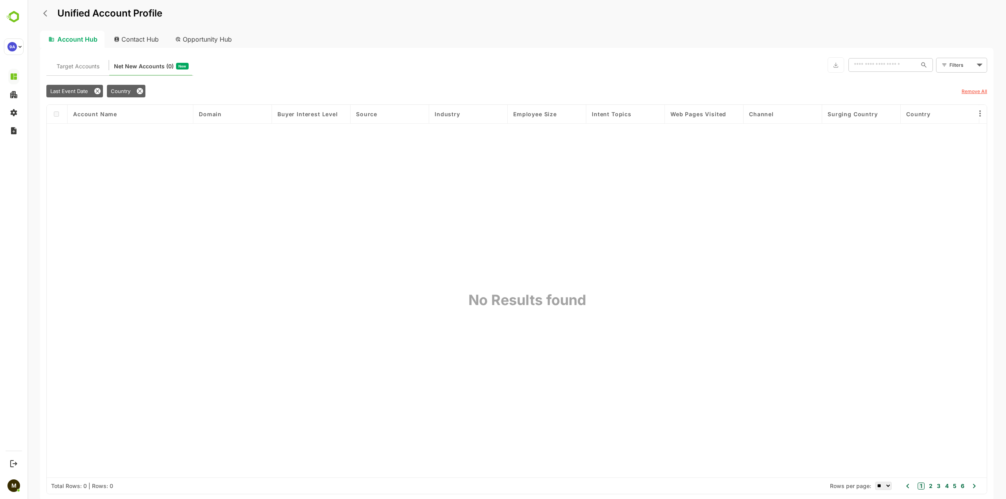
click at [966, 63] on body "Unified Account Profile Account Hub Contact Hub Opportunity Hub Target Accounts…" at bounding box center [516, 249] width 978 height 499
click at [916, 92] on div at bounding box center [516, 249] width 978 height 499
click at [136, 92] on div "Country" at bounding box center [126, 91] width 38 height 13
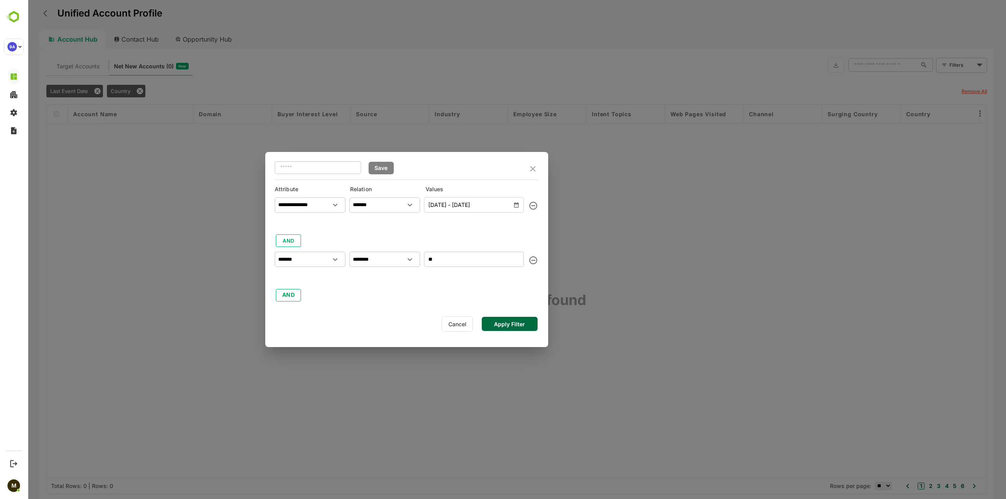
click at [526, 259] on div at bounding box center [533, 260] width 14 height 14
click at [529, 259] on icon "delete" at bounding box center [532, 260] width 9 height 9
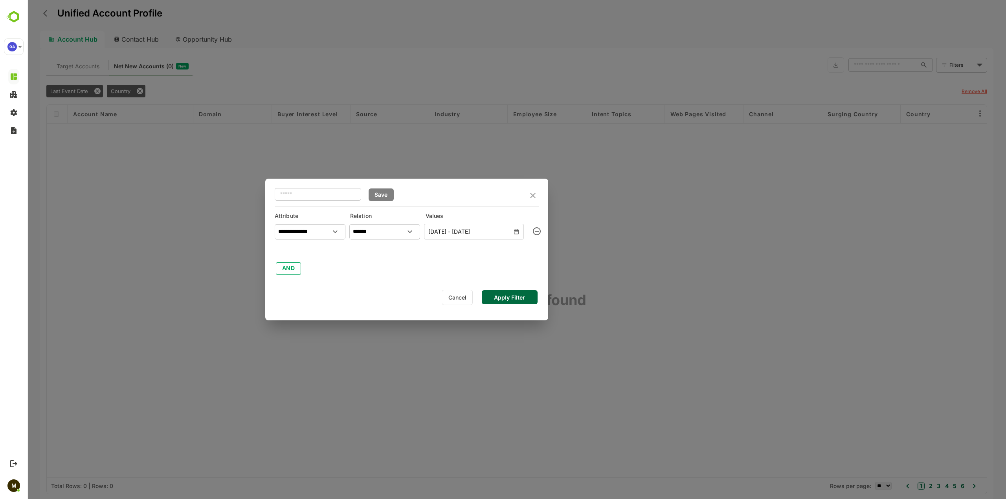
click at [508, 295] on button "Apply Filter" at bounding box center [510, 297] width 56 height 14
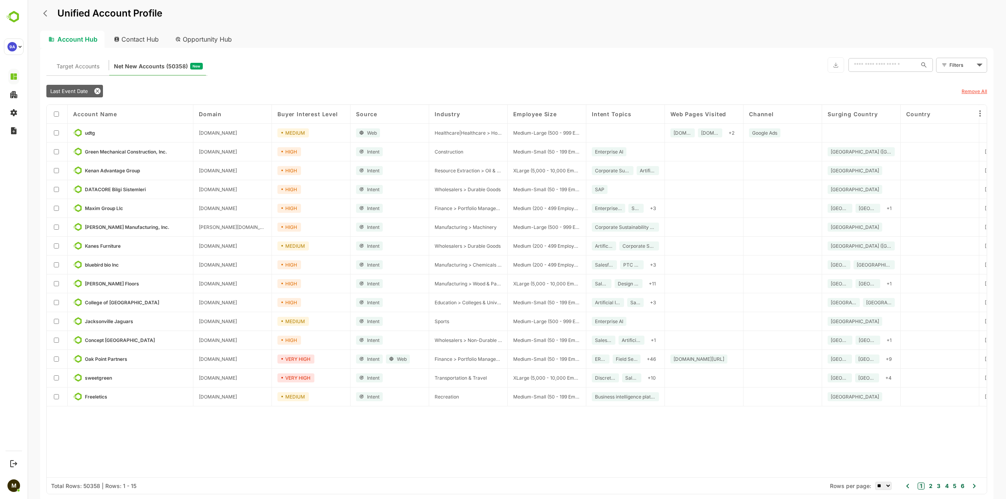
click at [962, 67] on body "Unified Account Profile Account Hub Contact Hub Opportunity Hub Target Accounts…" at bounding box center [516, 249] width 978 height 499
click at [952, 79] on span "New Filter" at bounding box center [963, 82] width 24 height 9
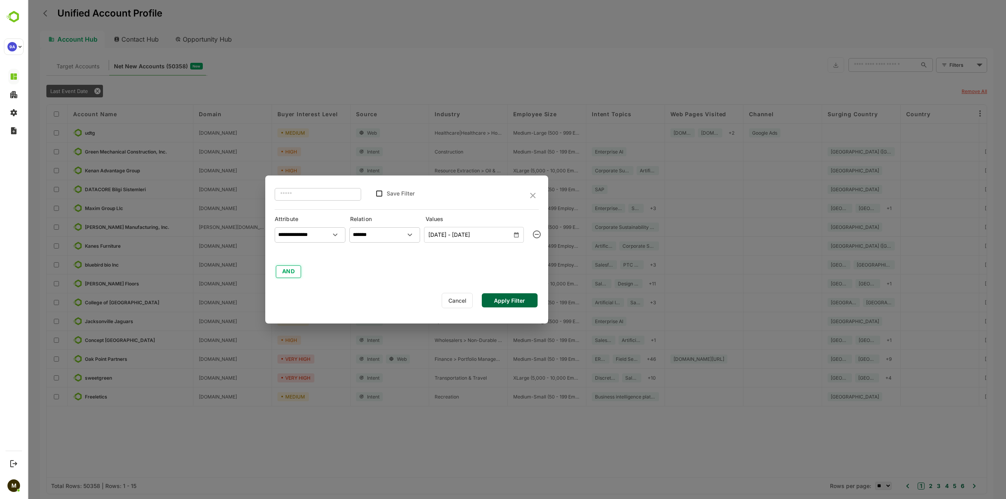
click at [300, 270] on button "AND" at bounding box center [288, 272] width 25 height 13
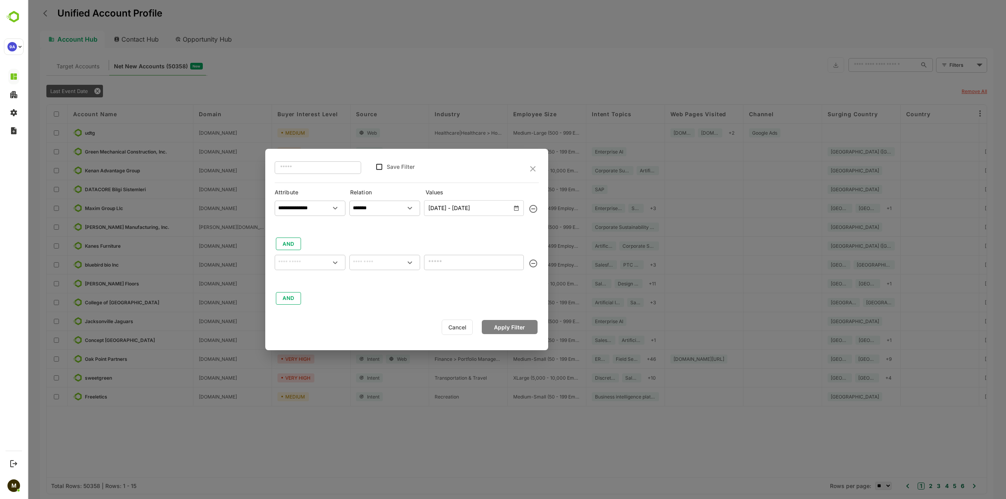
click at [334, 258] on icon "Open" at bounding box center [334, 262] width 9 height 9
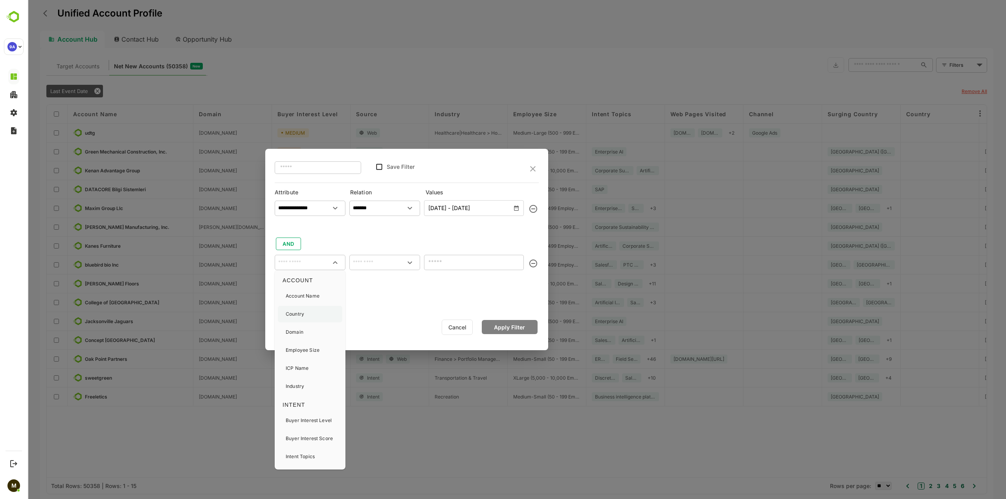
click at [314, 306] on div "Country" at bounding box center [310, 314] width 64 height 16
type input "*******"
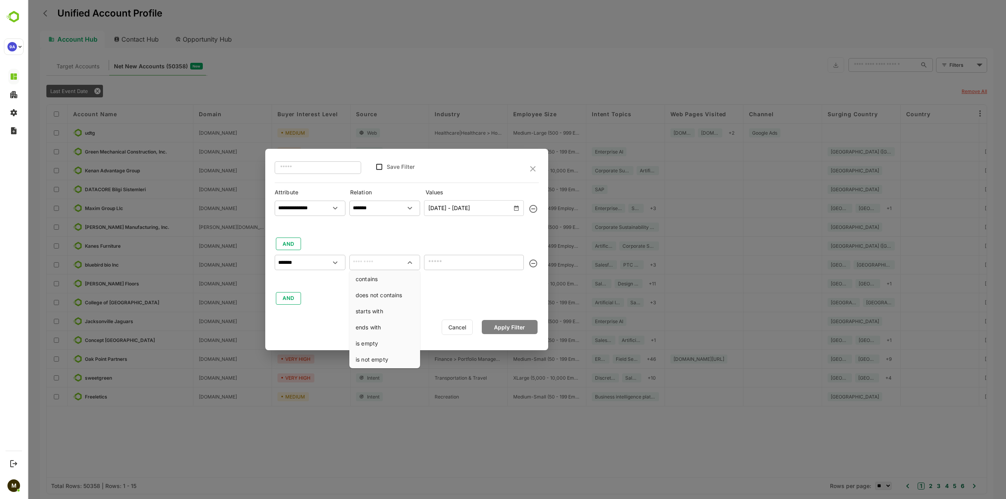
click at [376, 262] on input "text" at bounding box center [385, 263] width 68 height 12
click at [382, 312] on li "starts with" at bounding box center [385, 311] width 68 height 15
type input "**********"
click at [446, 267] on input "text" at bounding box center [474, 262] width 100 height 15
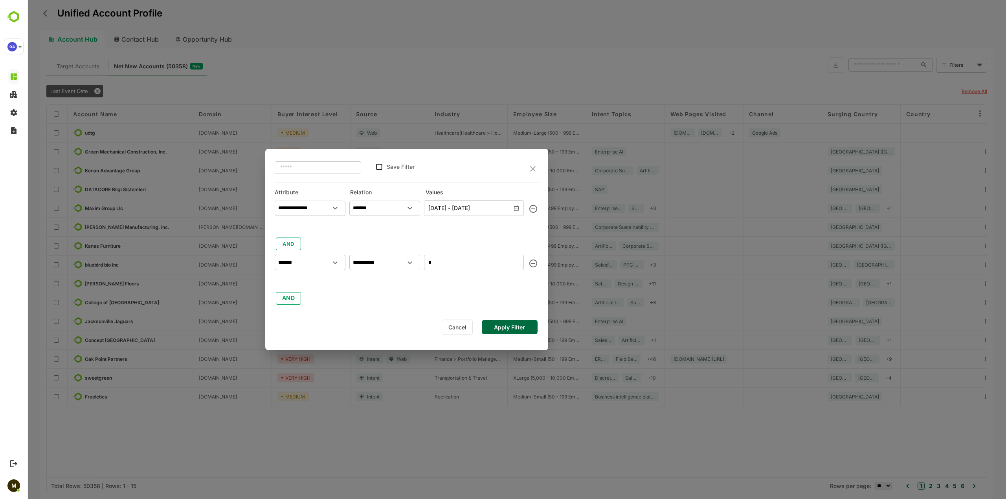
type input "*"
click at [499, 328] on button "Apply Filter" at bounding box center [510, 327] width 56 height 14
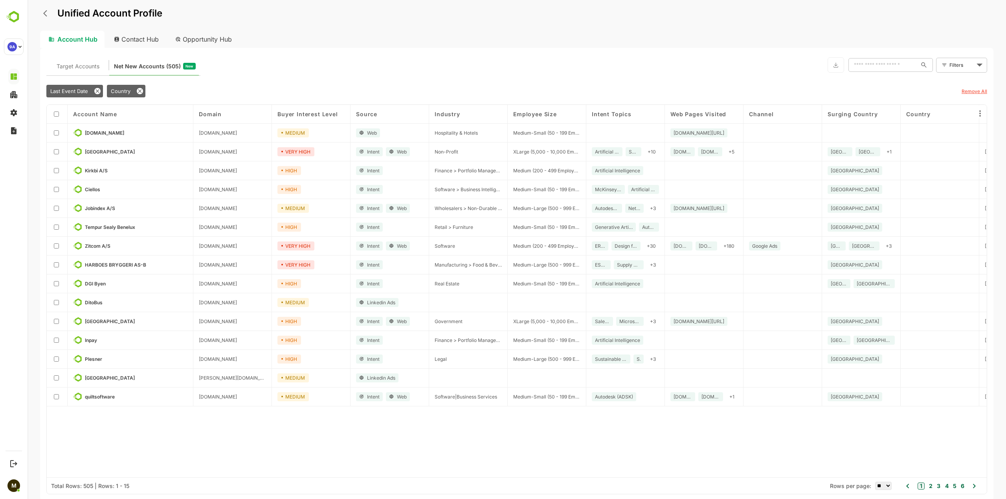
click at [927, 488] on button "2" at bounding box center [929, 486] width 5 height 9
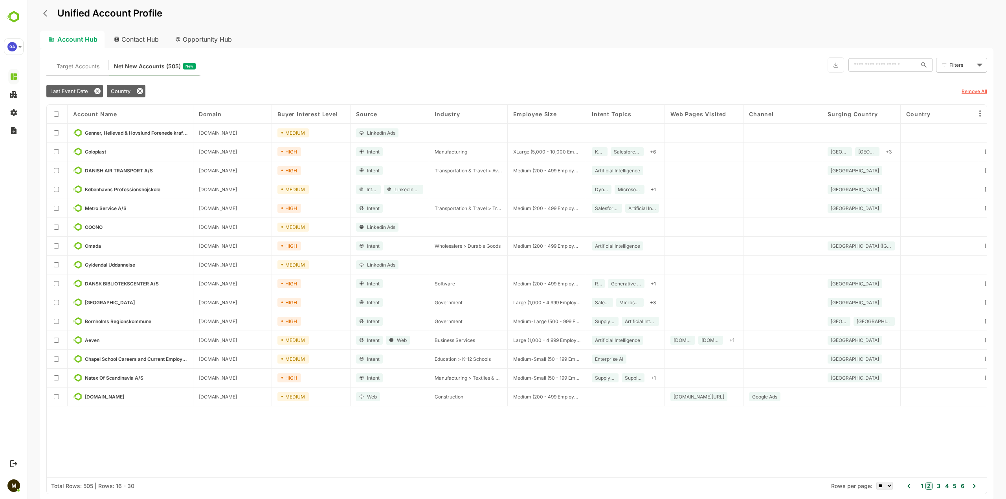
click at [920, 487] on button "1" at bounding box center [920, 486] width 4 height 9
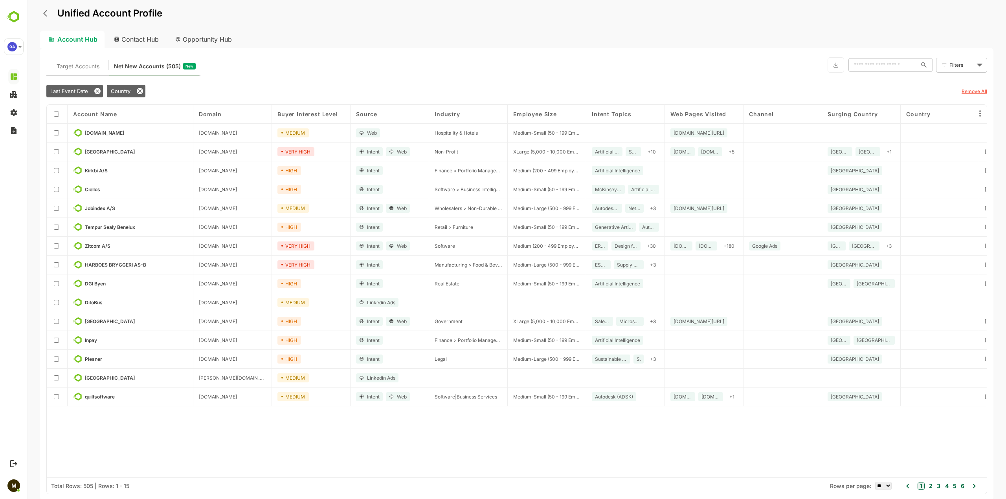
click at [45, 15] on icon "back" at bounding box center [47, 13] width 8 height 8
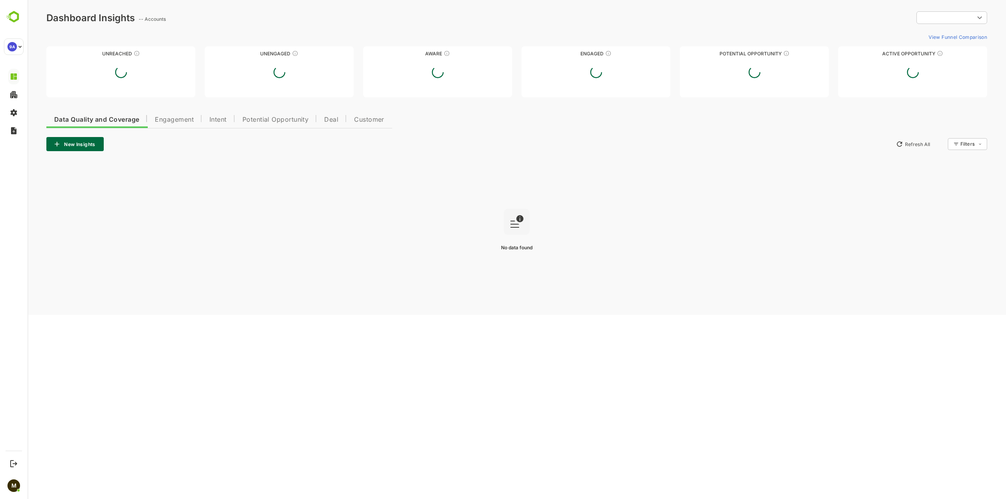
type input "**********"
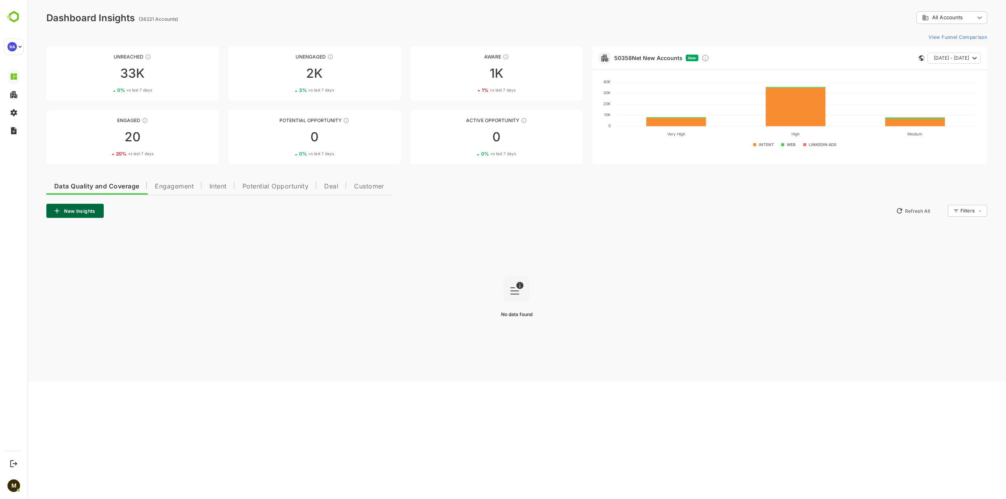
click at [177, 184] on span "Engagement" at bounding box center [174, 186] width 39 height 6
click at [216, 183] on span "Intent" at bounding box center [218, 186] width 17 height 6
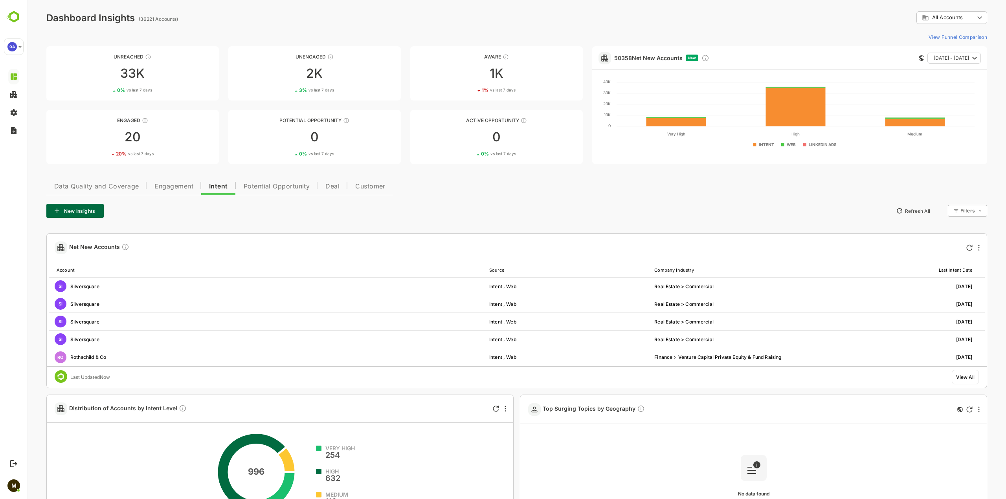
click at [251, 172] on div "**********" at bounding box center [516, 459] width 978 height 919
click at [250, 193] on button "Potential Opportunity" at bounding box center [277, 185] width 82 height 19
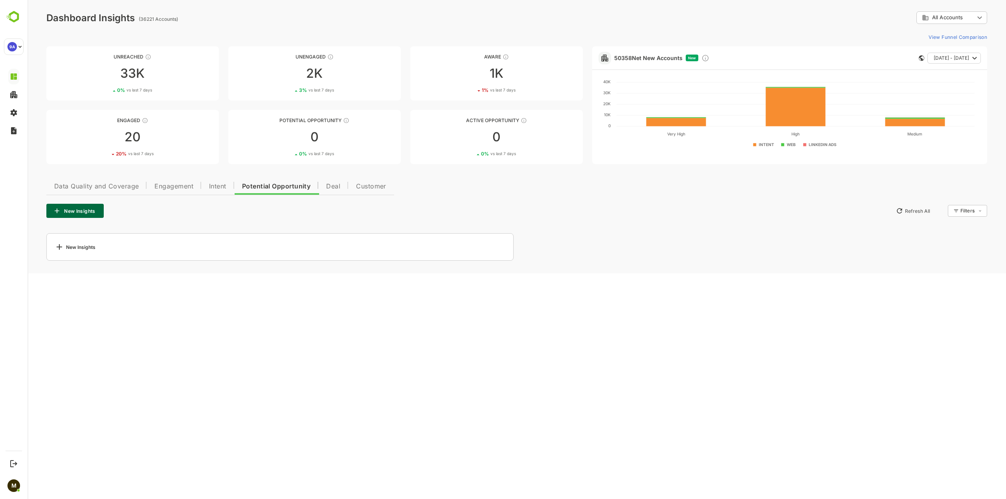
click at [223, 189] on span "Intent" at bounding box center [217, 186] width 17 height 6
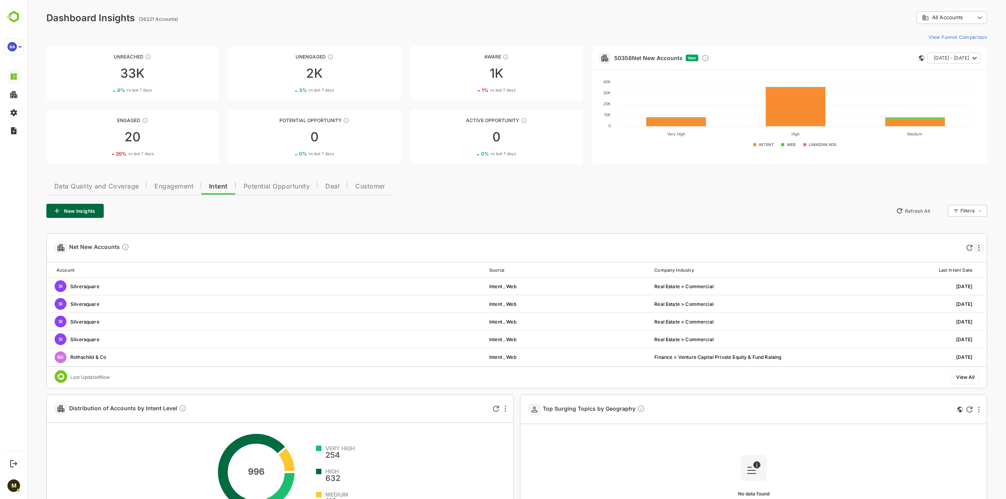
click at [974, 248] on div at bounding box center [978, 247] width 9 height 9
click at [674, 232] on div at bounding box center [516, 249] width 978 height 499
